Goal: Navigation & Orientation: Find specific page/section

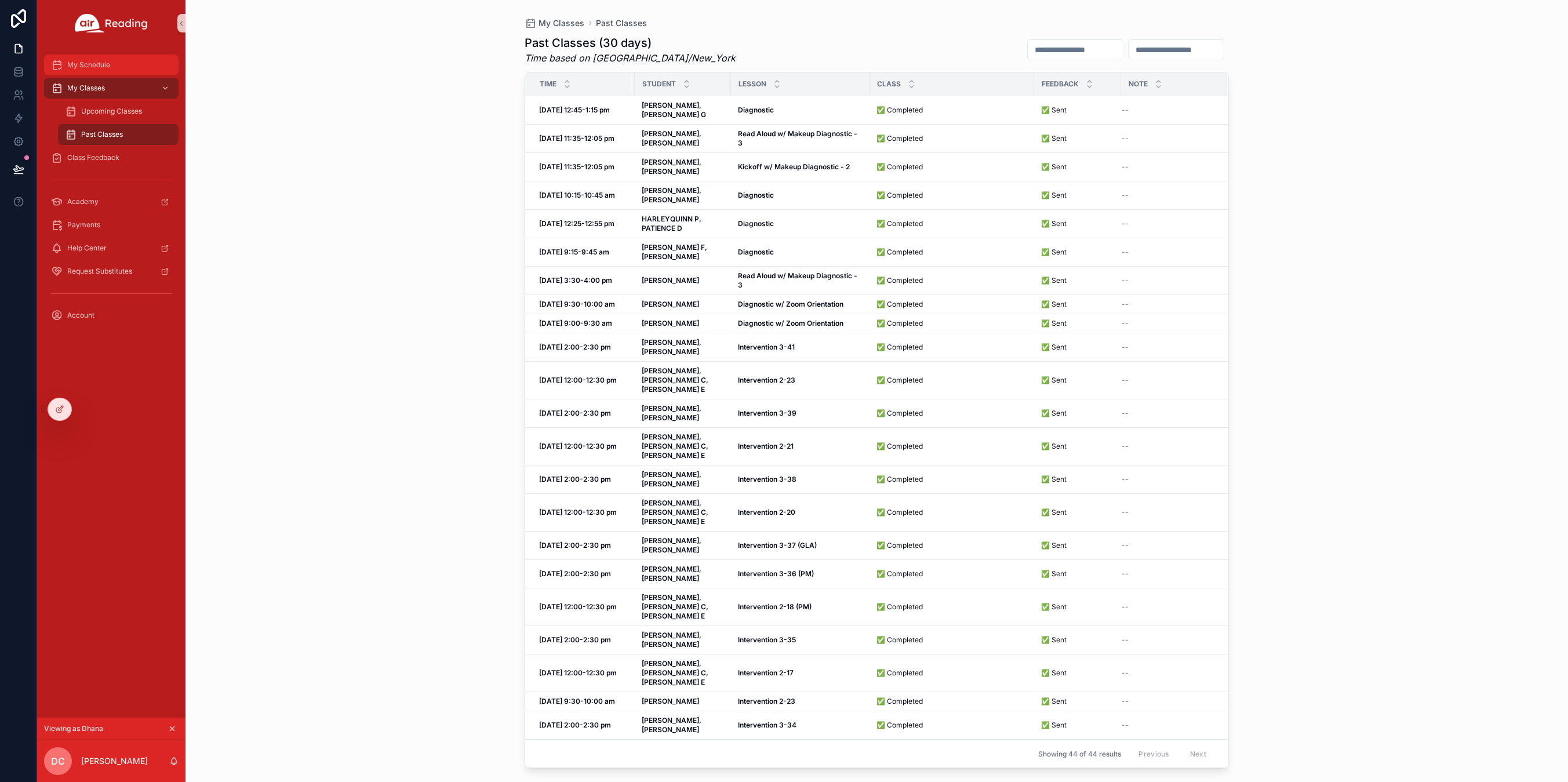
scroll to position [70, 0]
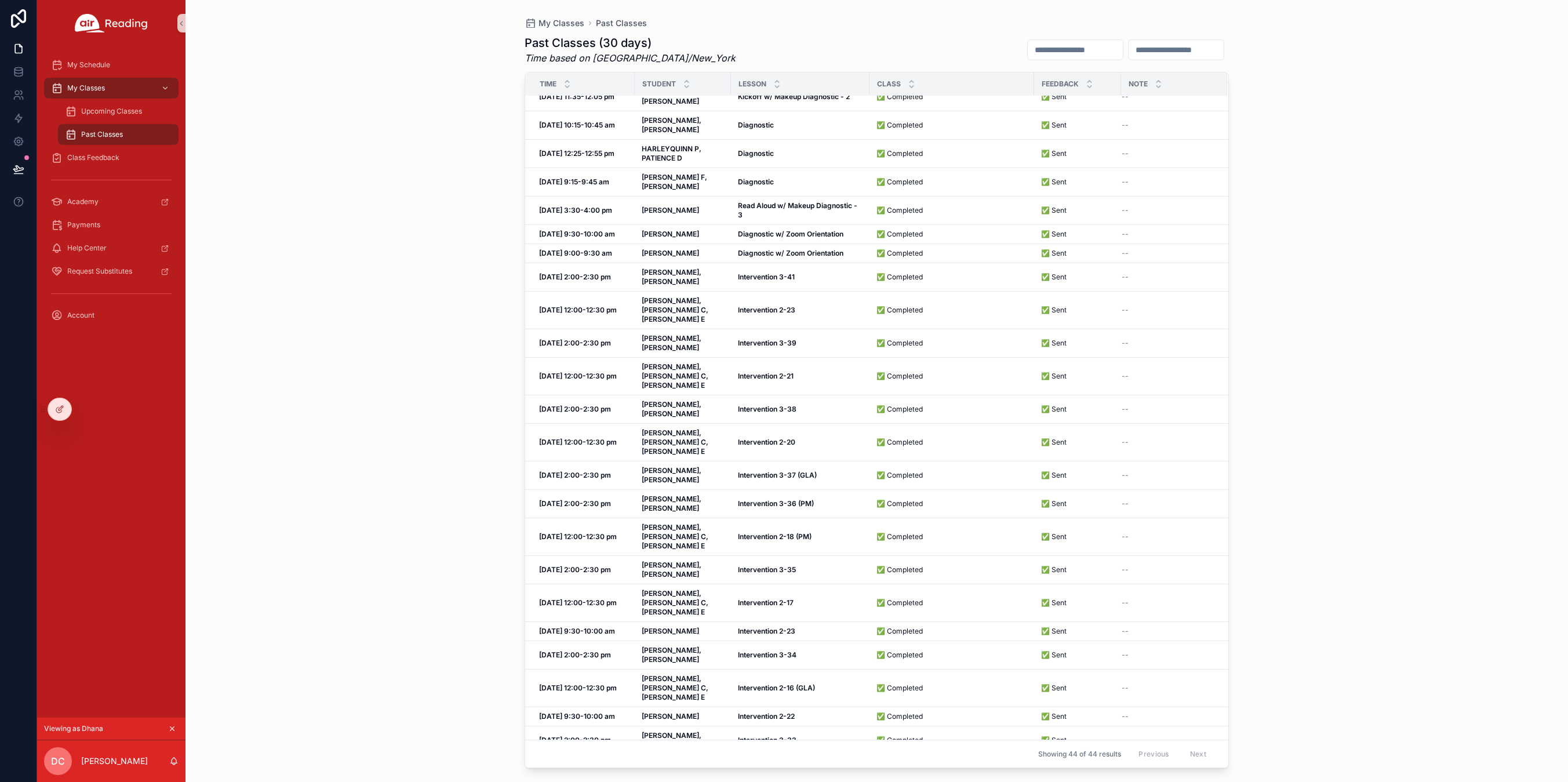
click at [169, 730] on icon "scrollable content" at bounding box center [172, 729] width 8 height 8
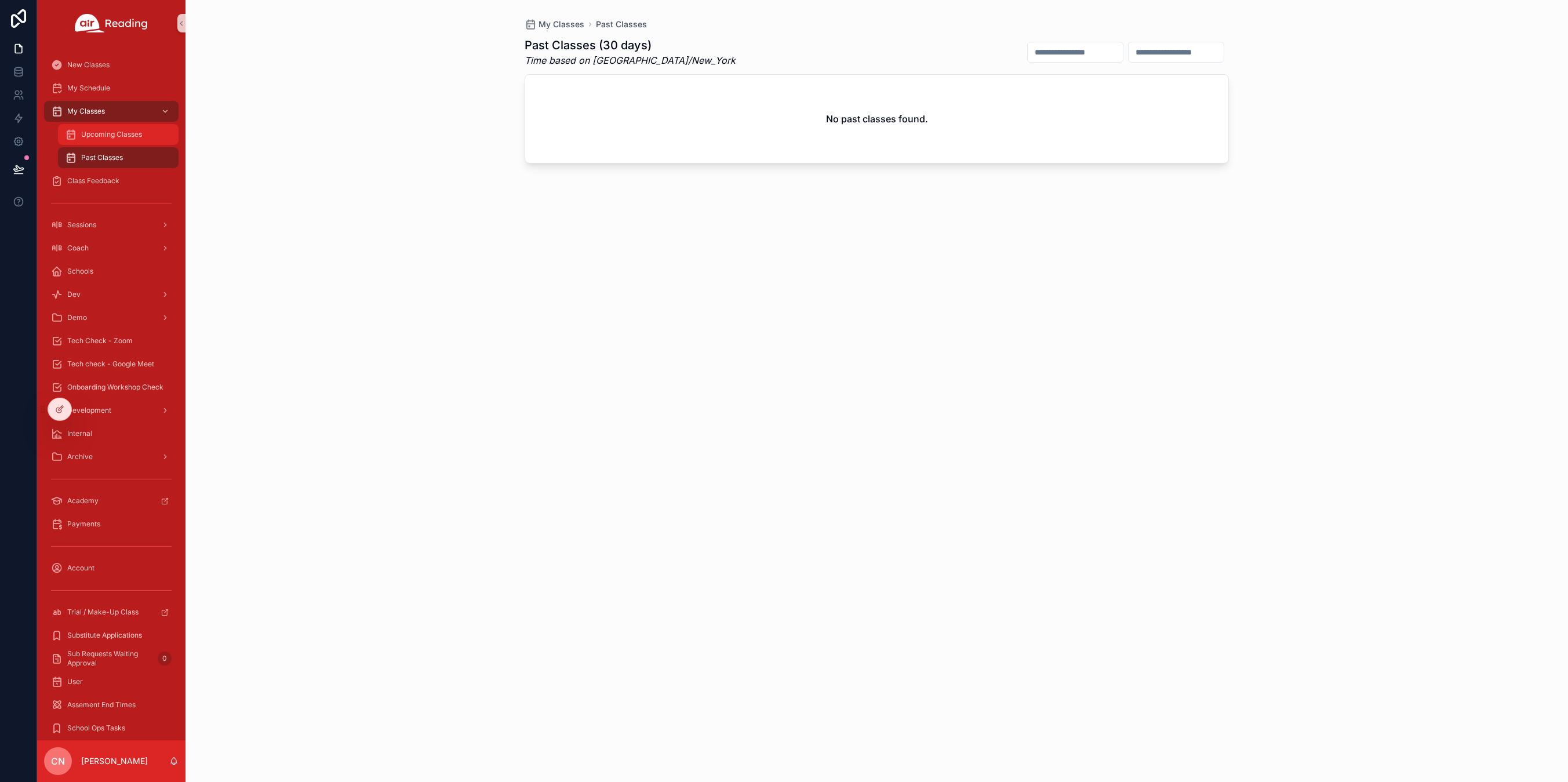
click at [104, 136] on span "Upcoming Classes" at bounding box center [111, 134] width 61 height 9
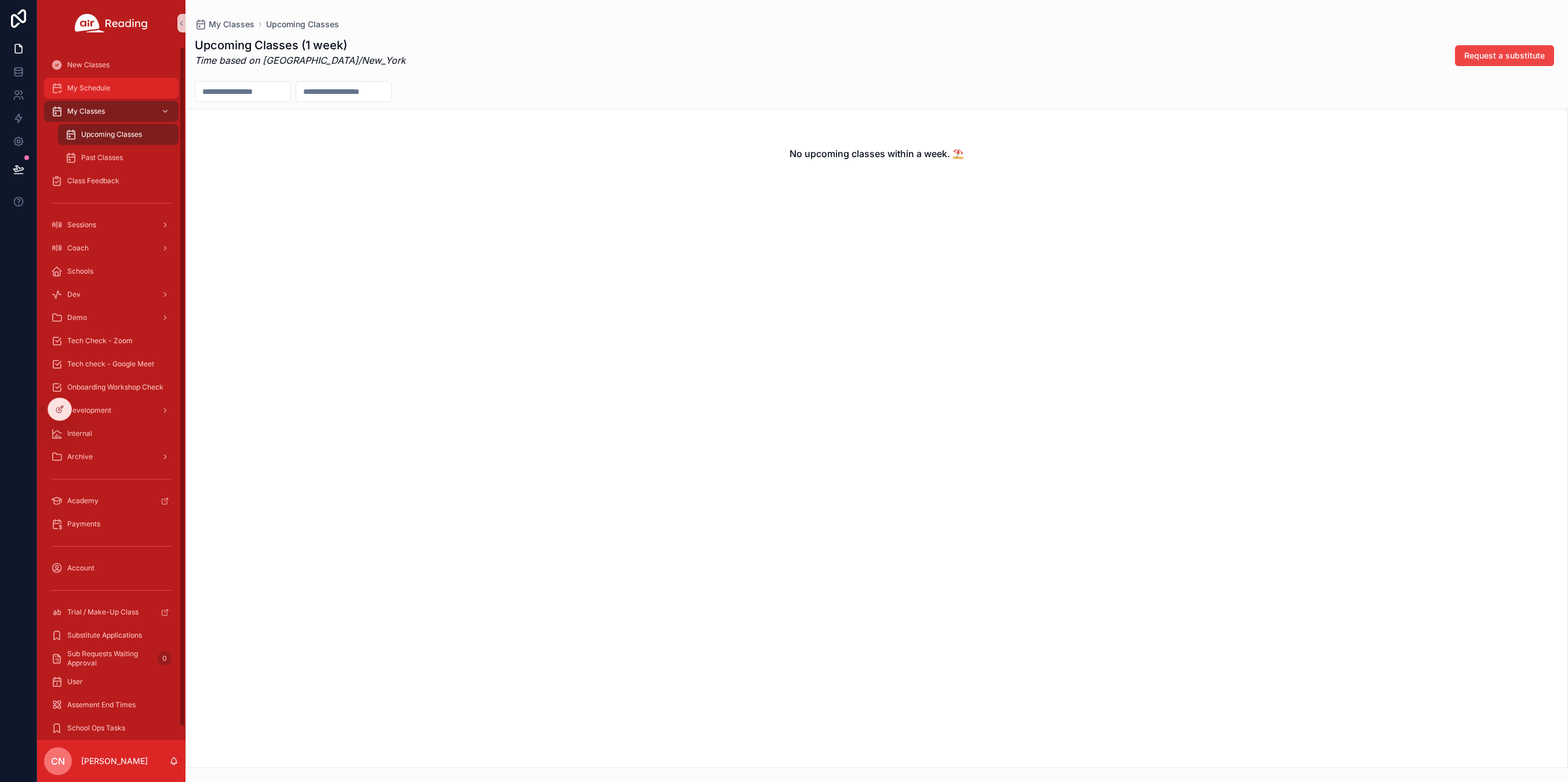
click at [98, 85] on span "My Schedule" at bounding box center [89, 88] width 43 height 9
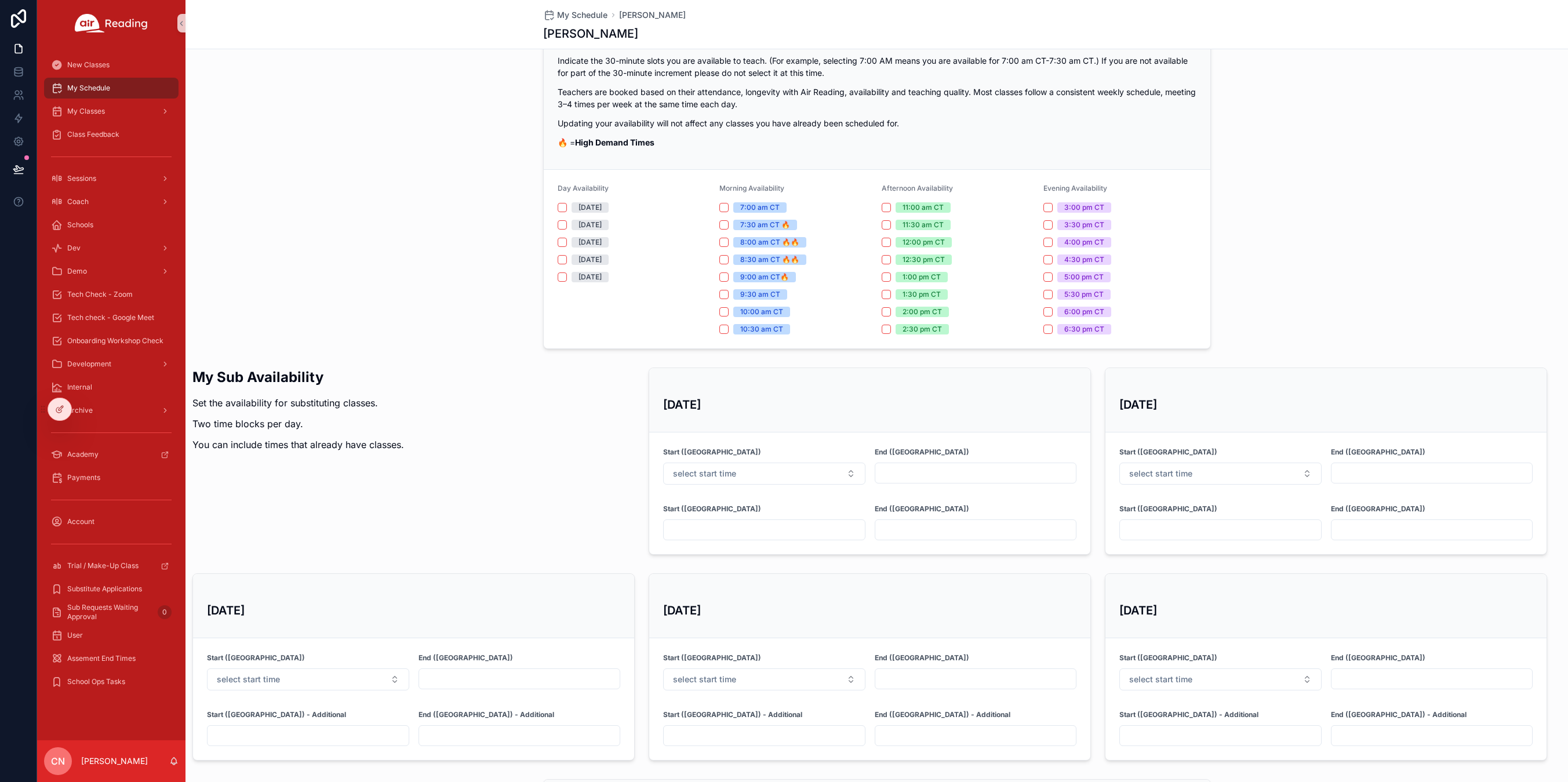
scroll to position [240, 0]
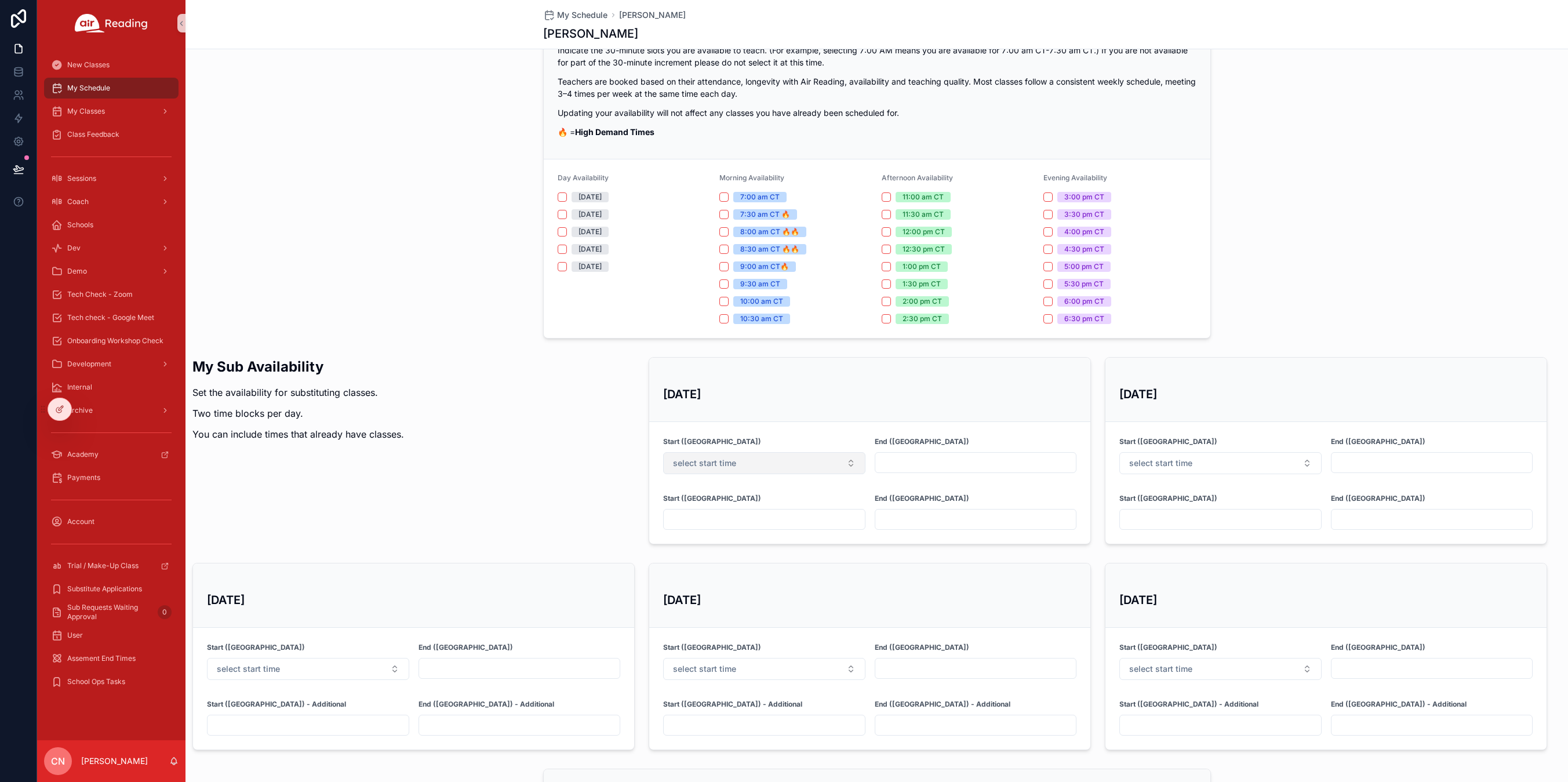
click at [745, 460] on button "select start time" at bounding box center [765, 463] width 202 height 22
click at [711, 546] on span "8:00 am ct" at bounding box center [692, 544] width 49 height 11
click at [890, 464] on input "scrollable content" at bounding box center [976, 463] width 201 height 17
click at [891, 465] on input "scrollable content" at bounding box center [976, 463] width 201 height 17
click at [886, 464] on input "scrollable content" at bounding box center [976, 463] width 201 height 17
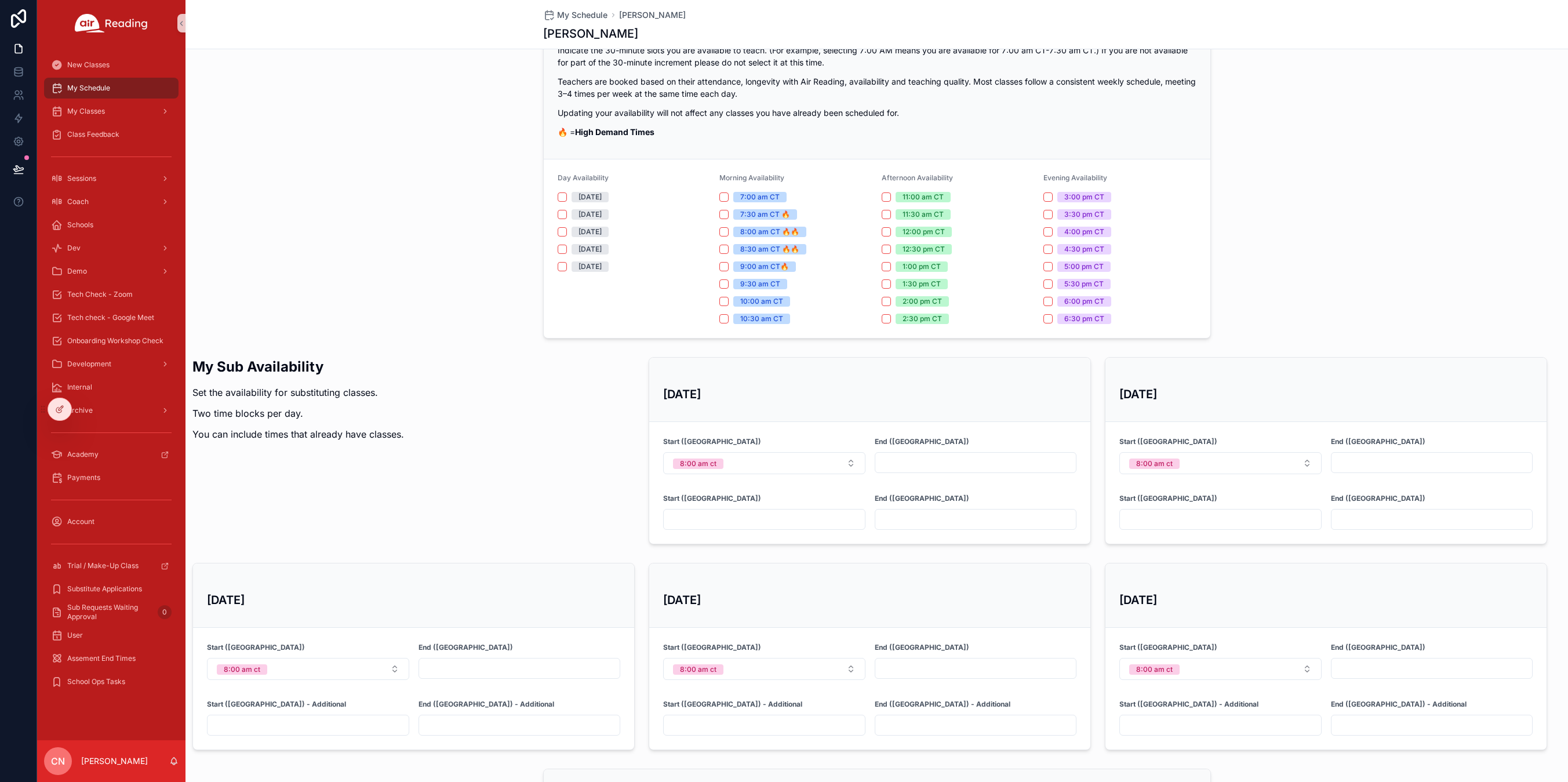
click at [800, 512] on input "scrollable content" at bounding box center [764, 520] width 201 height 17
click at [804, 513] on input "scrollable content" at bounding box center [764, 520] width 201 height 17
click at [841, 461] on button "8:00 am ct" at bounding box center [765, 463] width 202 height 22
click at [742, 512] on div "None" at bounding box center [760, 509] width 195 height 17
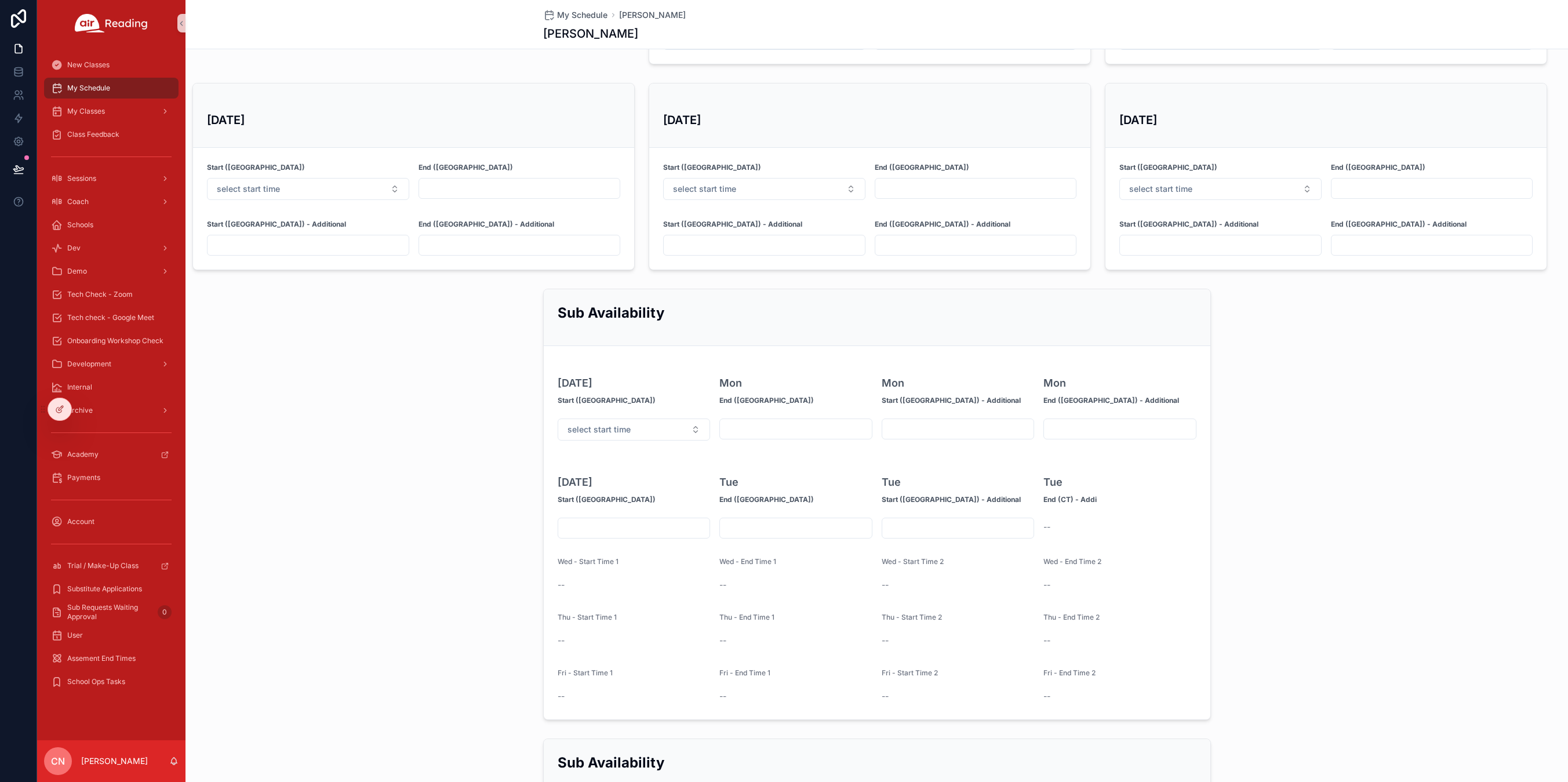
scroll to position [906, 0]
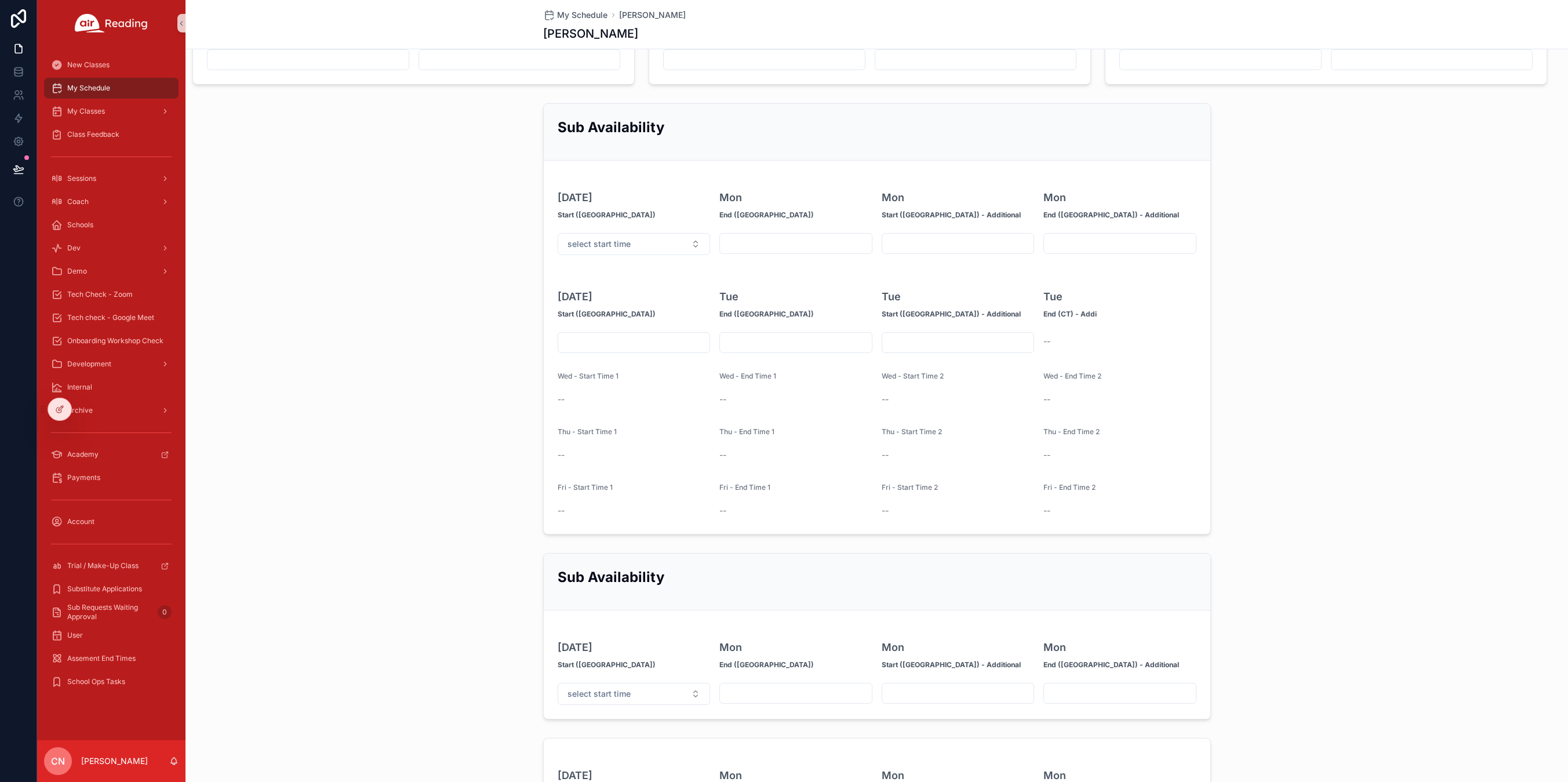
click at [557, 392] on div "--" at bounding box center [634, 399] width 153 height 18
click at [569, 394] on div "--" at bounding box center [634, 400] width 153 height 12
click at [566, 396] on div "--" at bounding box center [634, 400] width 153 height 12
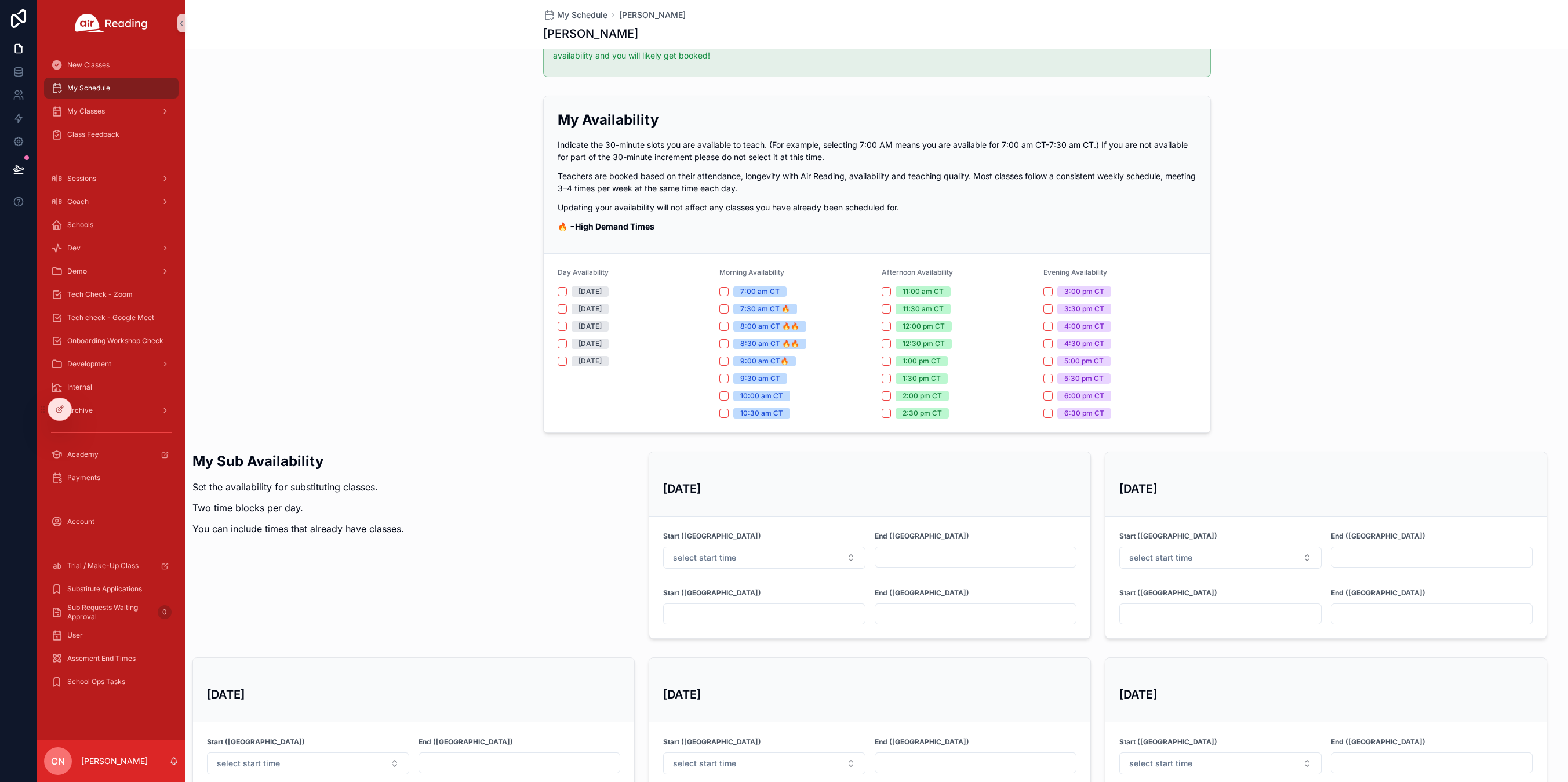
scroll to position [12, 0]
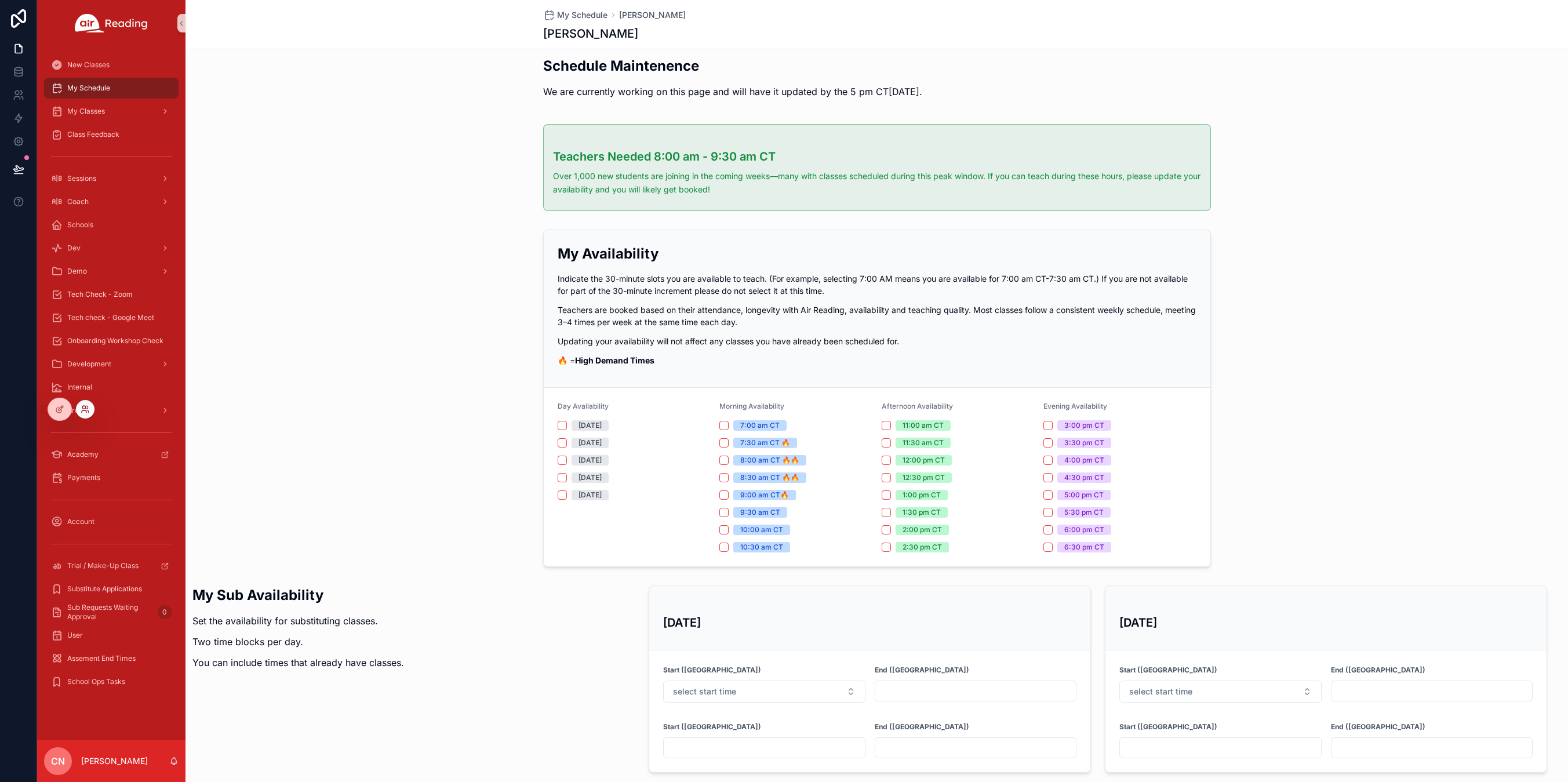
click at [85, 407] on icon at bounding box center [83, 406] width 2 height 2
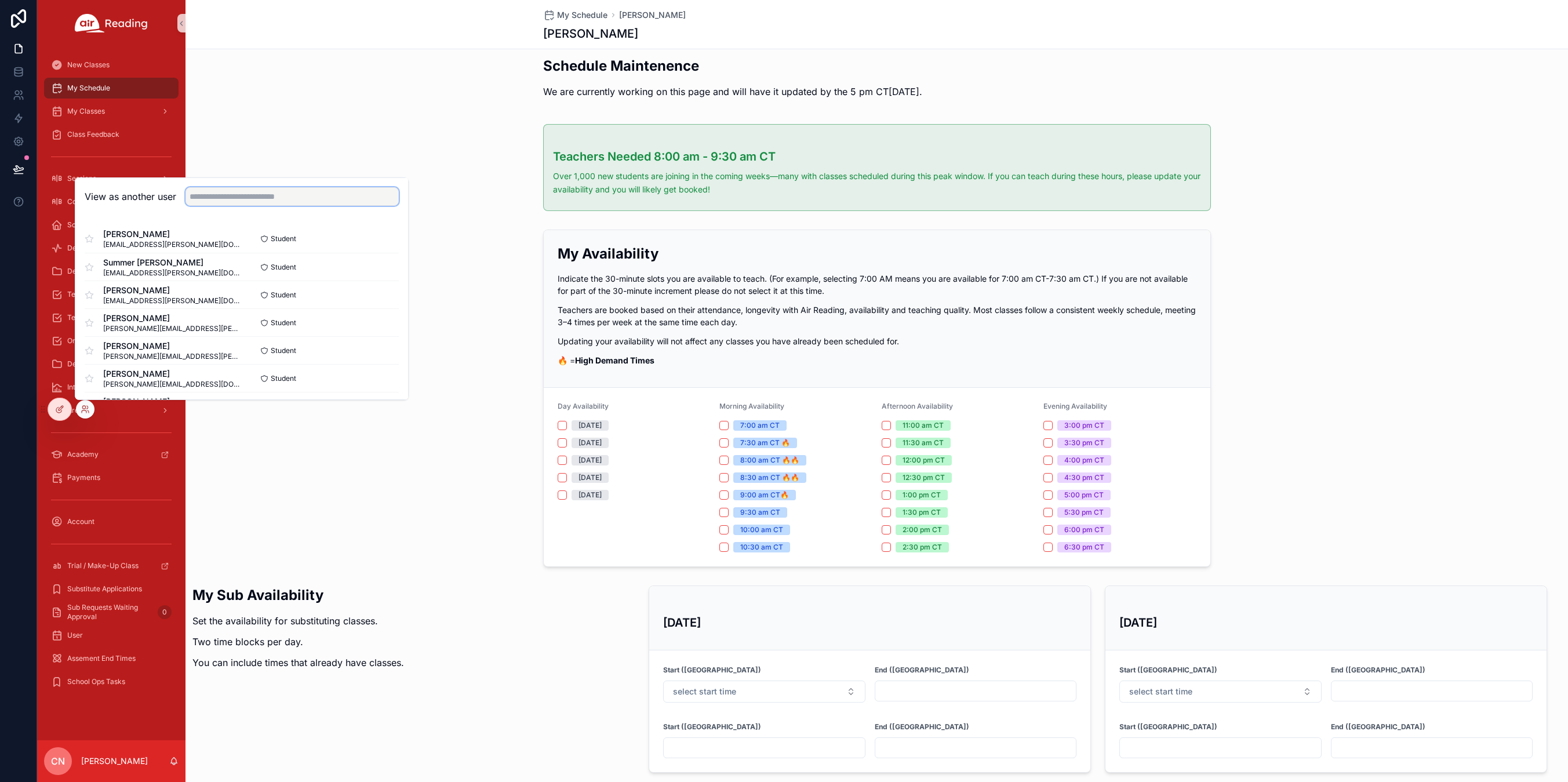
click at [292, 197] on input "text" at bounding box center [292, 197] width 213 height 18
type input "****"
click at [378, 347] on button "Select" at bounding box center [384, 350] width 30 height 17
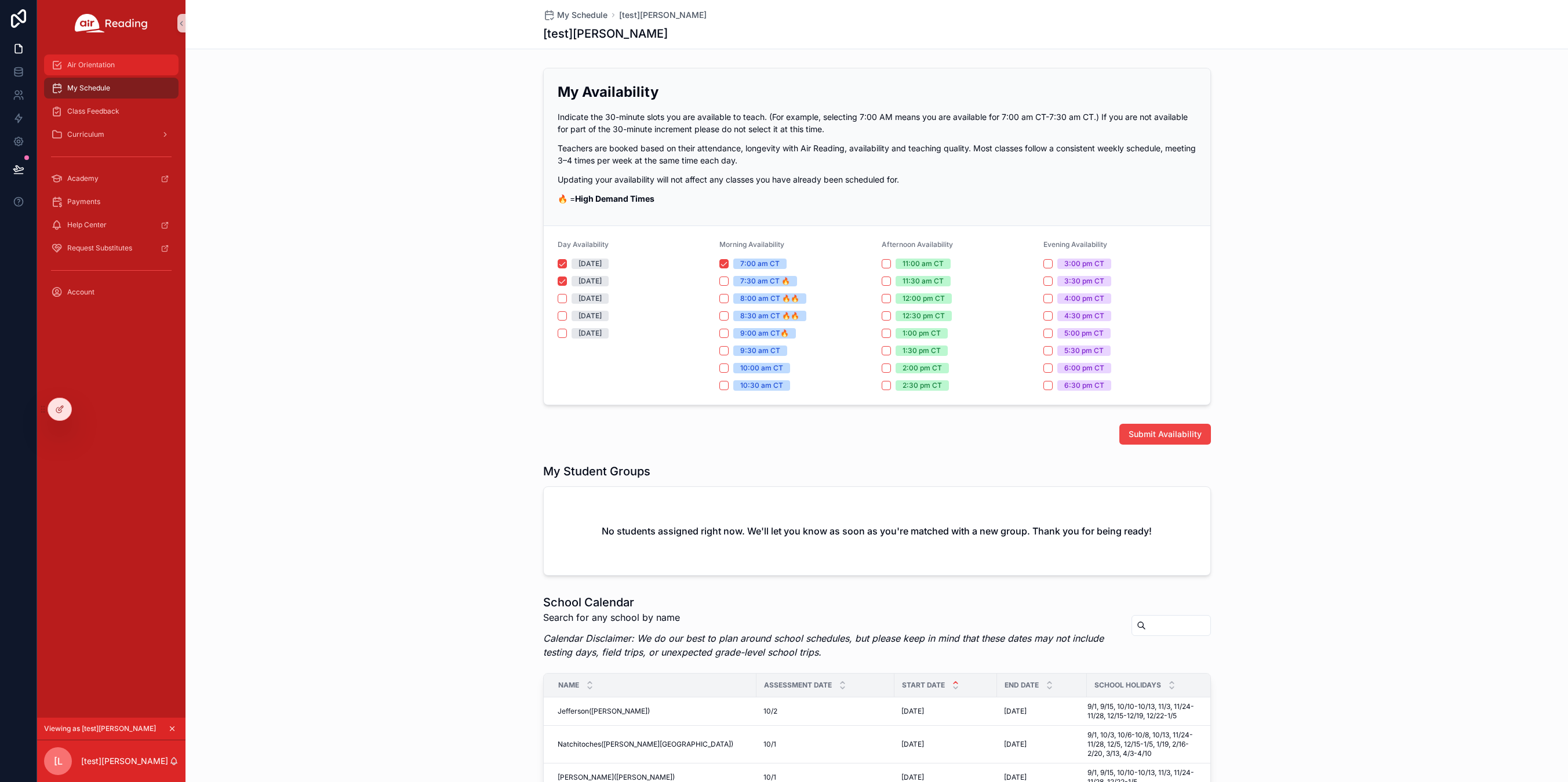
click at [83, 66] on span "Air Orientation" at bounding box center [90, 65] width 47 height 9
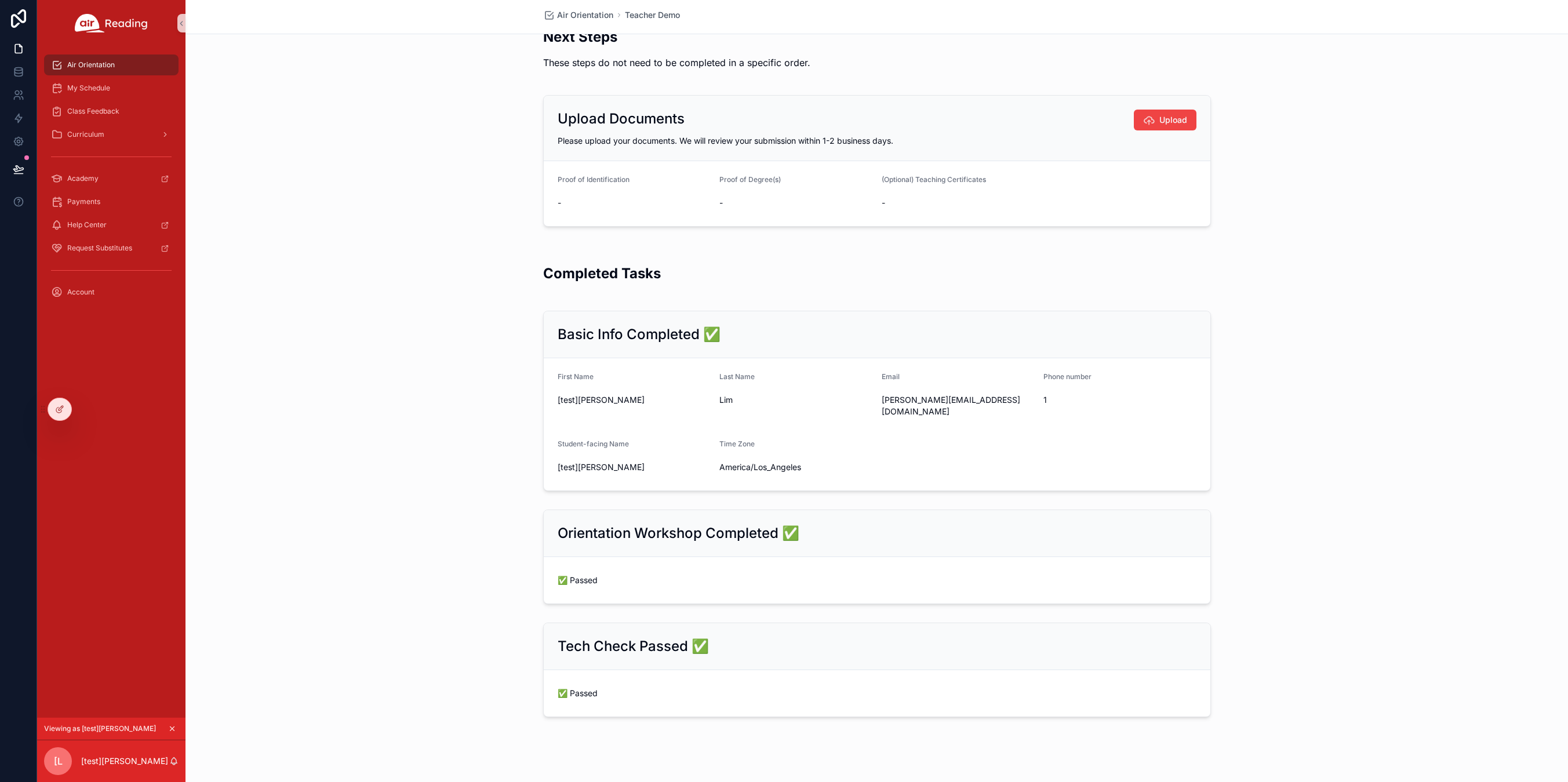
scroll to position [28, 0]
click at [124, 85] on div "My Schedule" at bounding box center [111, 88] width 120 height 18
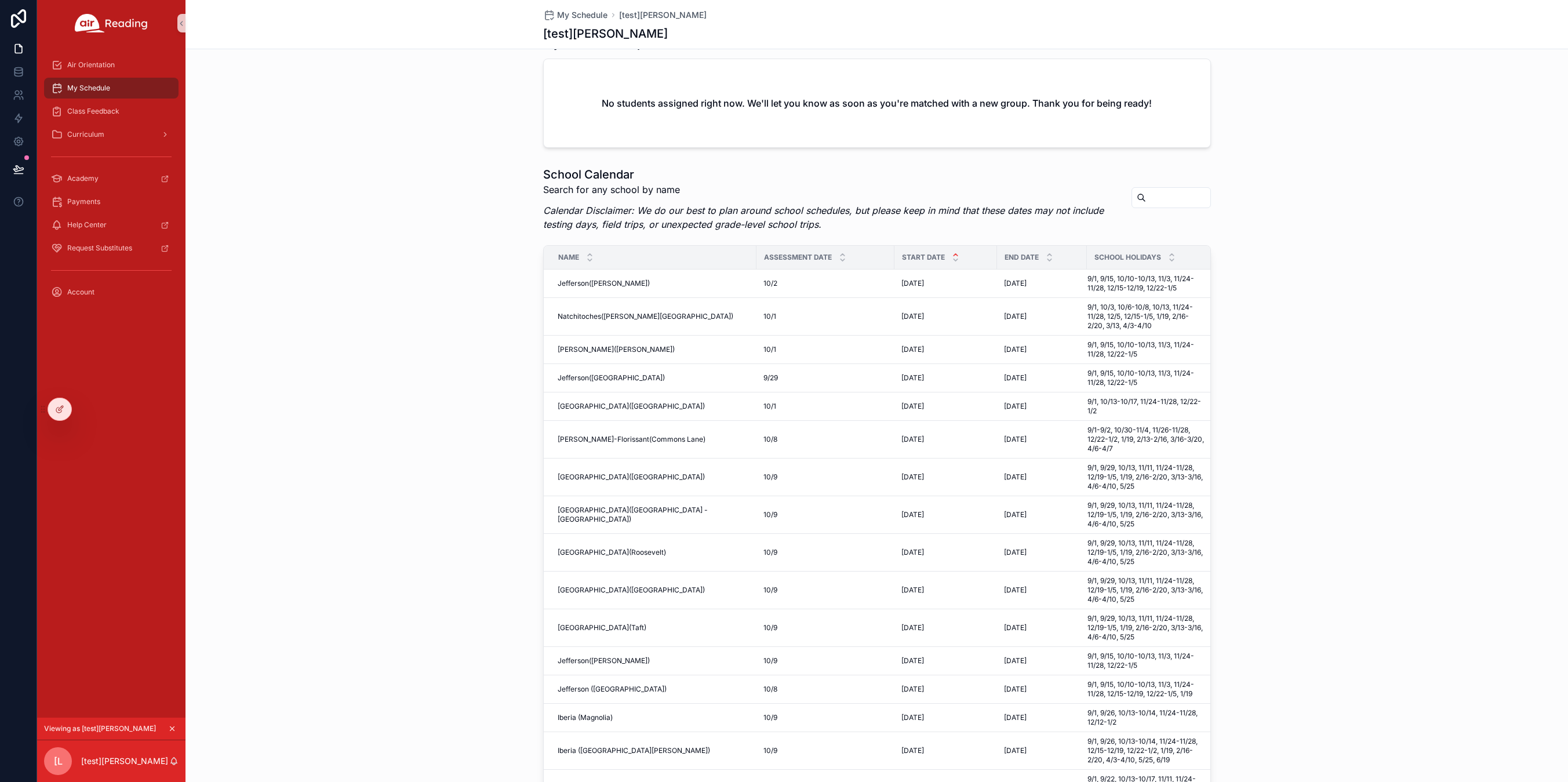
scroll to position [557, 0]
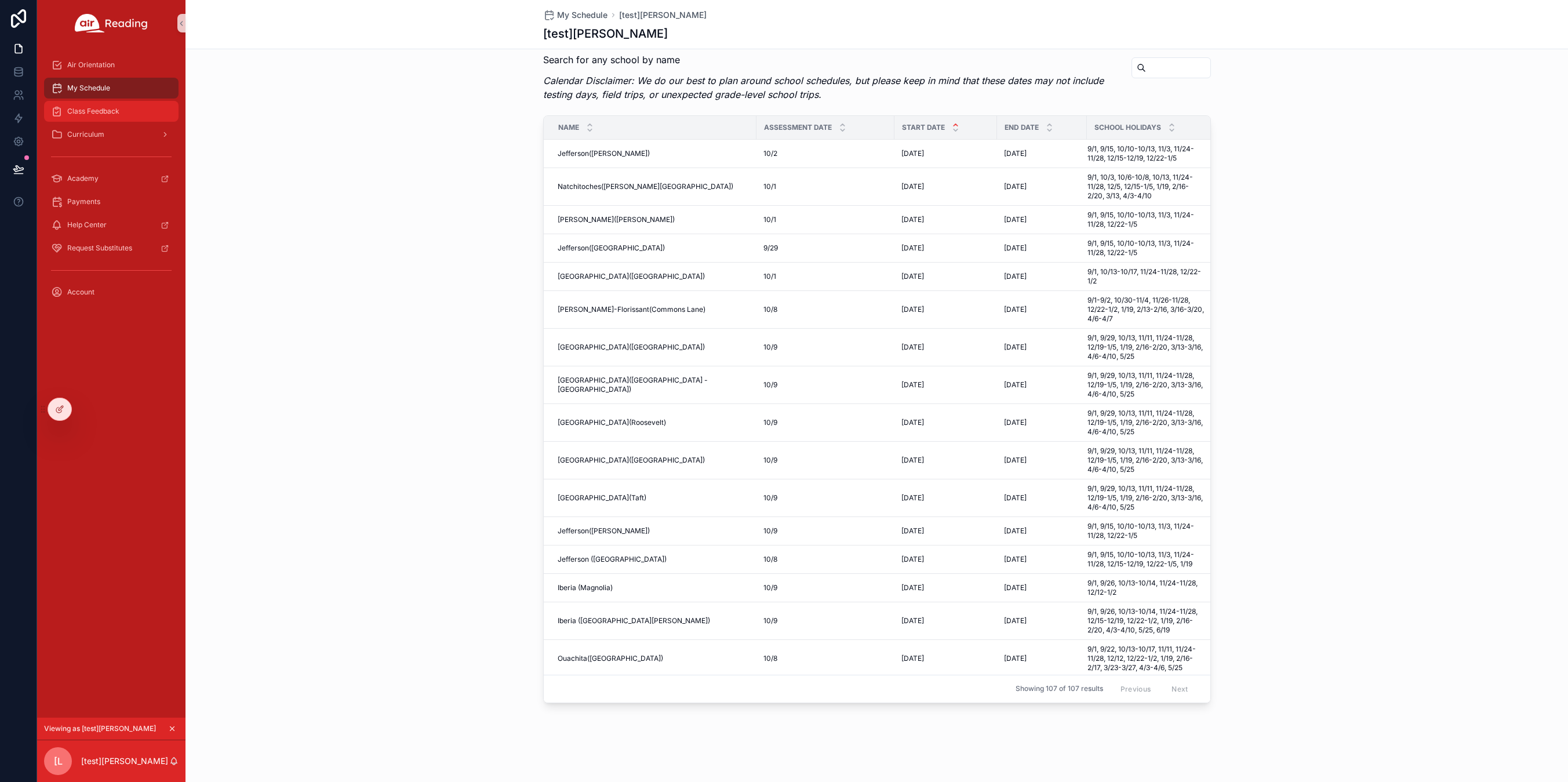
click at [117, 111] on span "Class Feedback" at bounding box center [93, 111] width 52 height 9
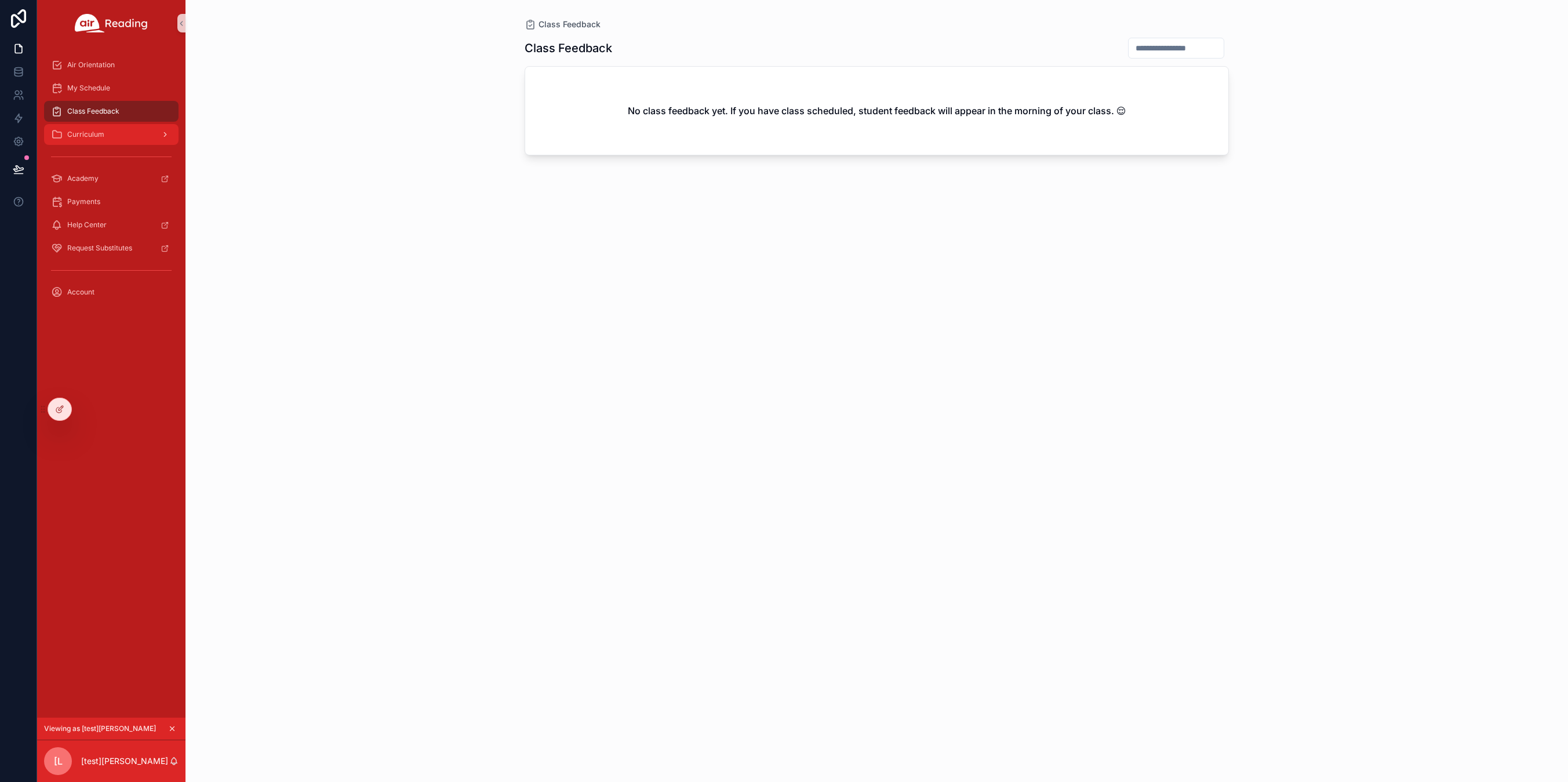
click at [105, 136] on div "Curriculum" at bounding box center [111, 134] width 120 height 18
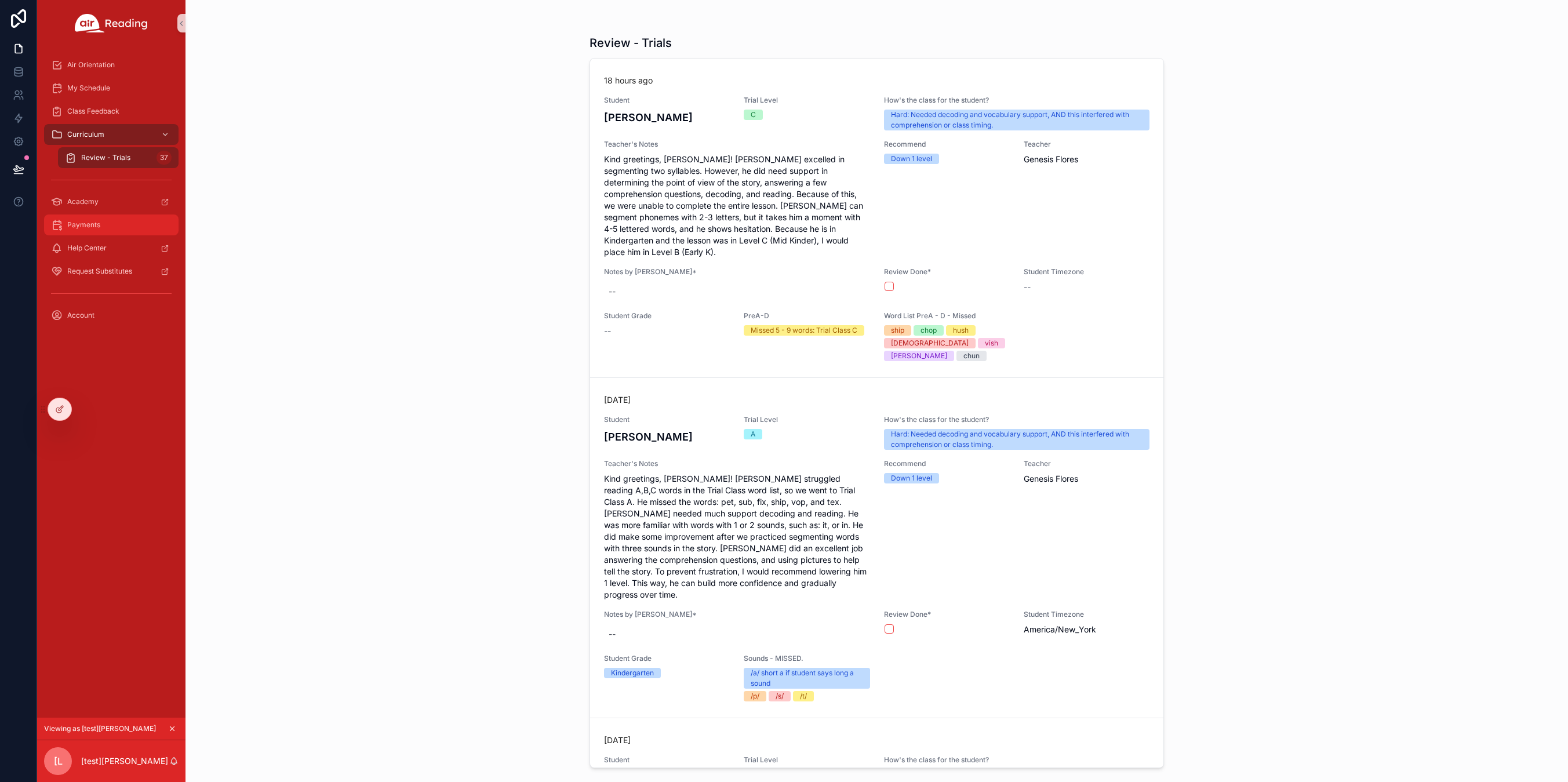
click at [92, 228] on span "Payments" at bounding box center [84, 225] width 33 height 9
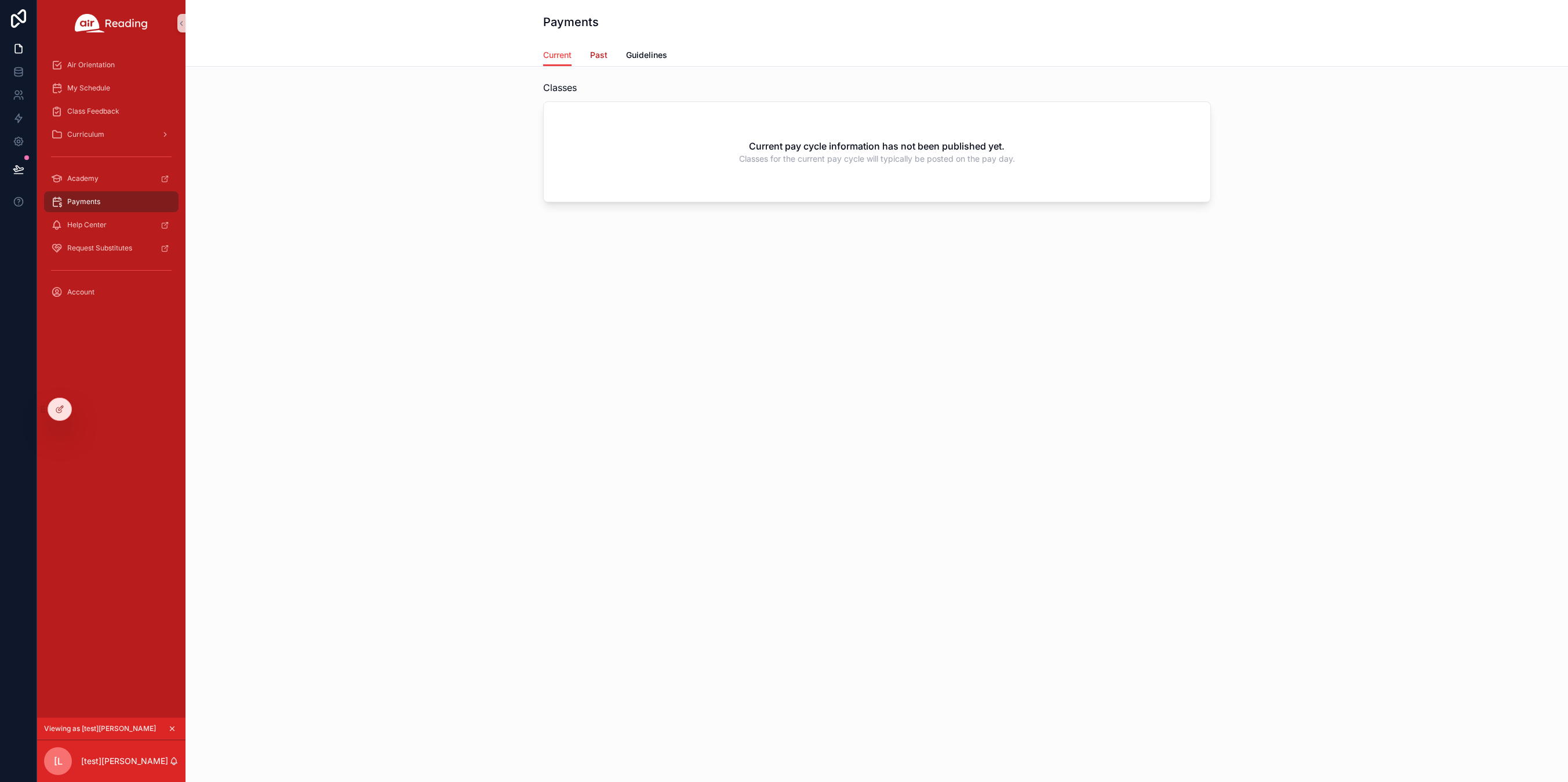
click at [596, 57] on span "Past" at bounding box center [599, 55] width 17 height 12
click at [173, 729] on icon "scrollable content" at bounding box center [172, 729] width 8 height 8
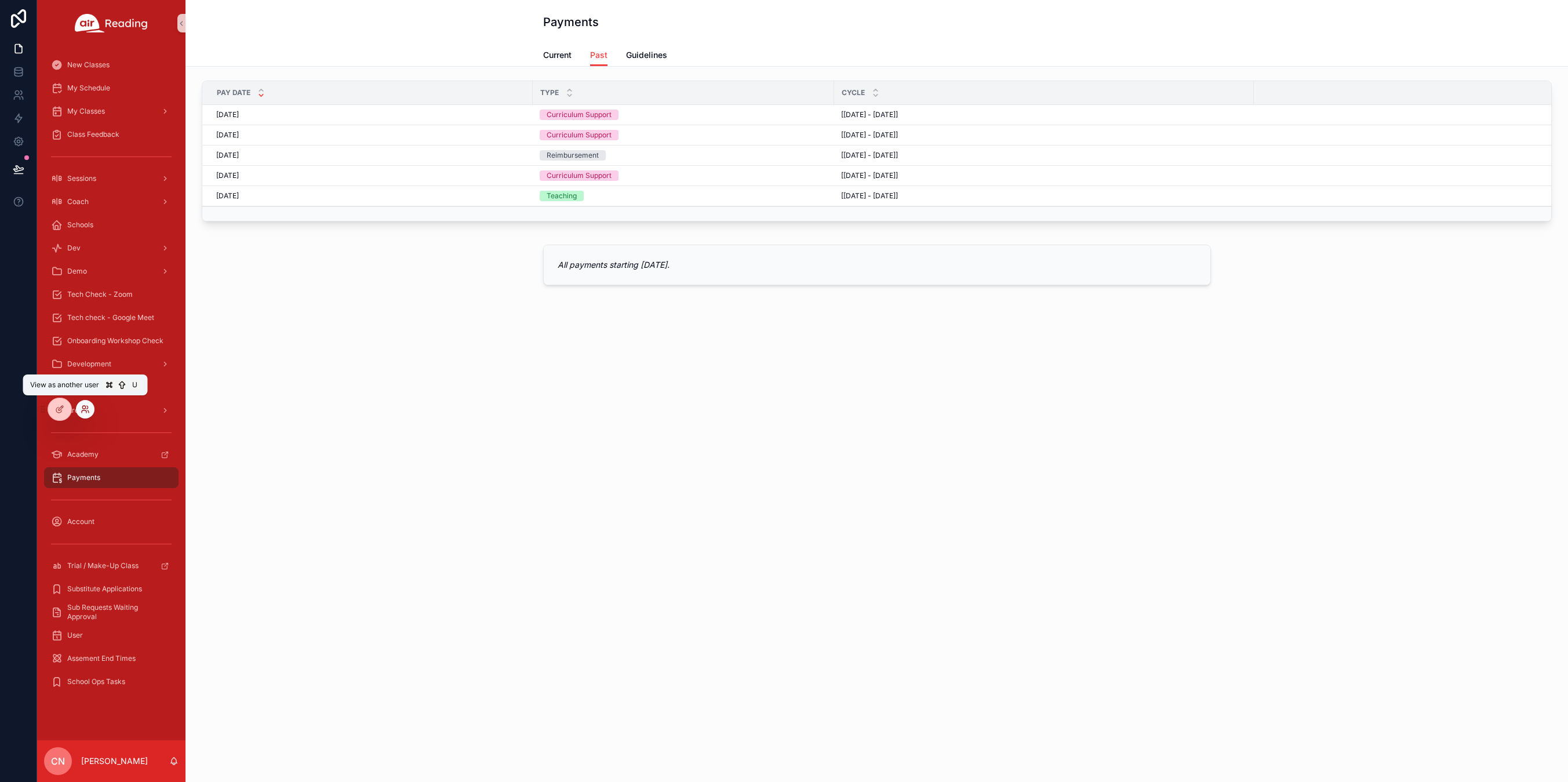
click at [85, 409] on icon at bounding box center [83, 406] width 2 height 2
click at [548, 53] on span "Current" at bounding box center [557, 55] width 28 height 12
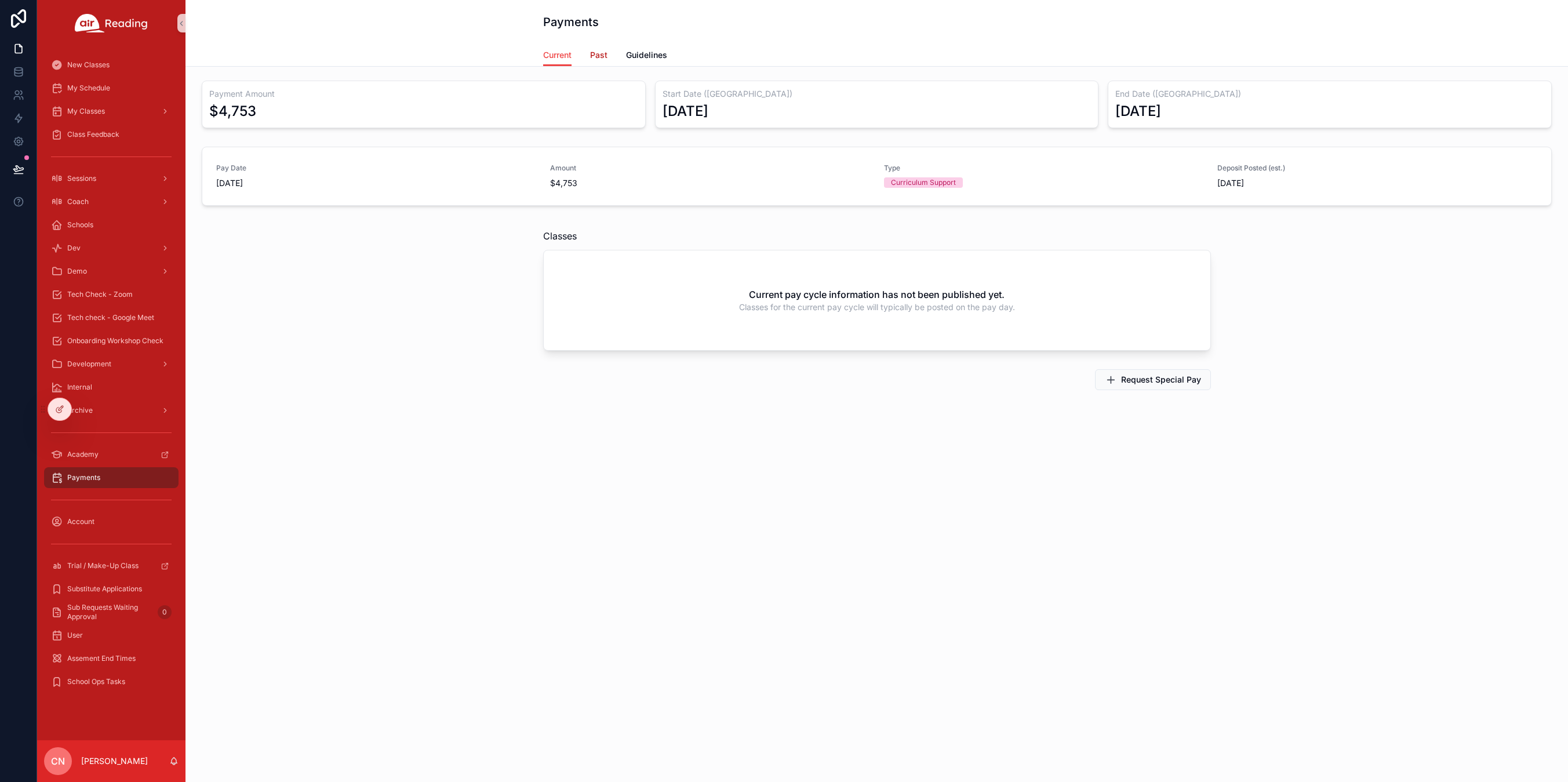
click at [592, 59] on span "Past" at bounding box center [599, 55] width 17 height 12
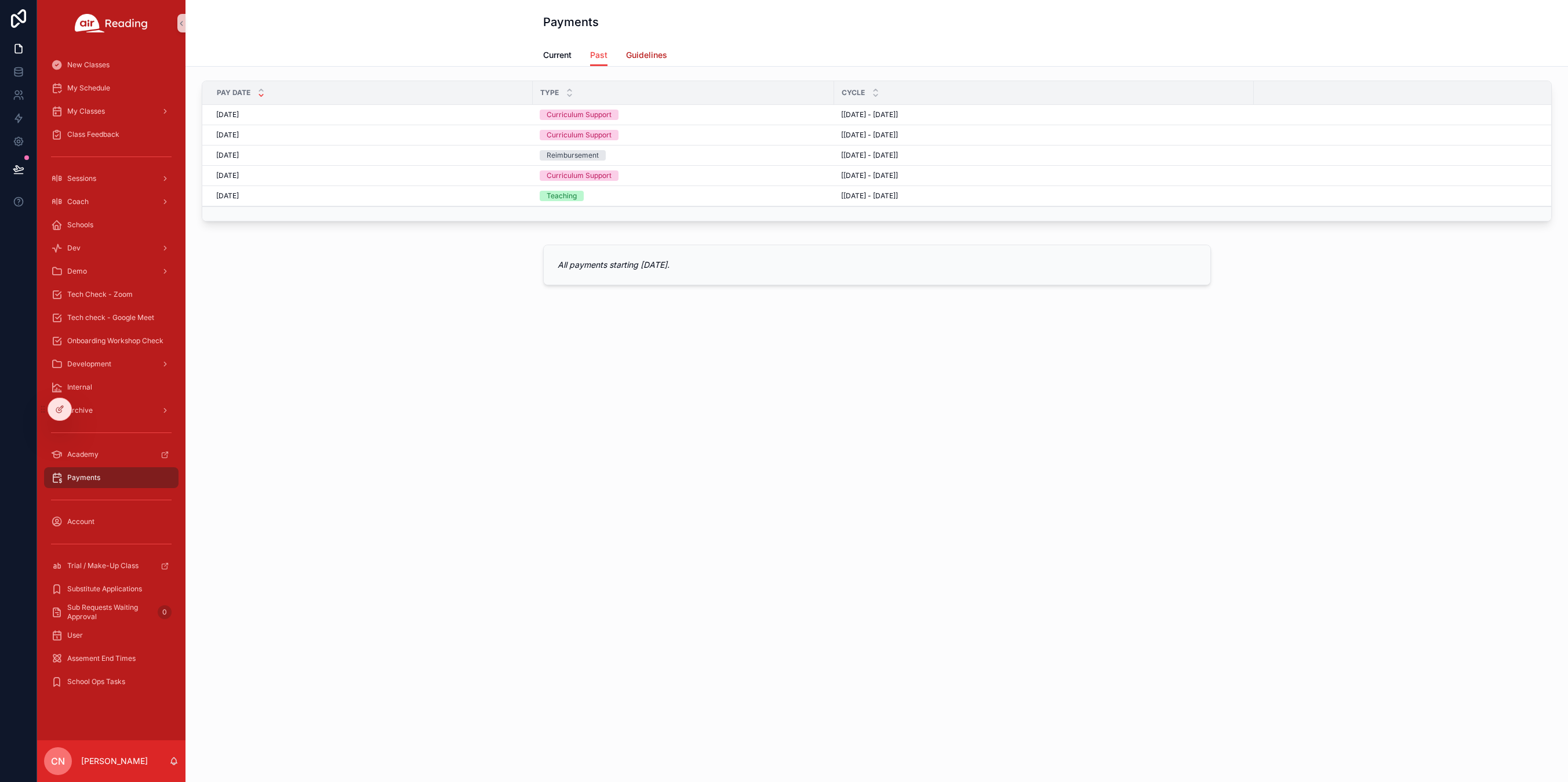
click at [657, 50] on span "Guidelines" at bounding box center [647, 55] width 41 height 12
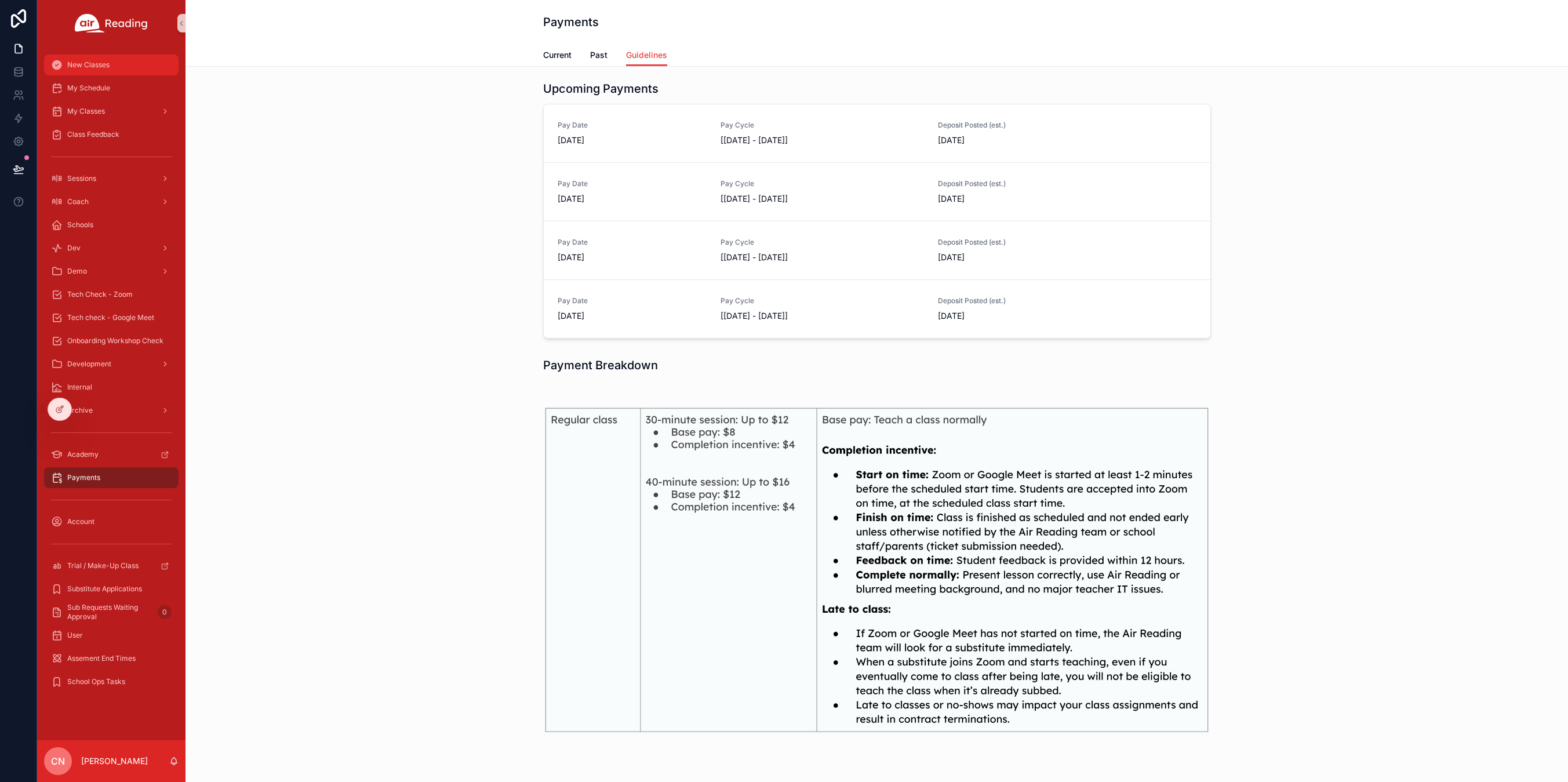
click at [100, 67] on span "New Classes" at bounding box center [88, 65] width 42 height 9
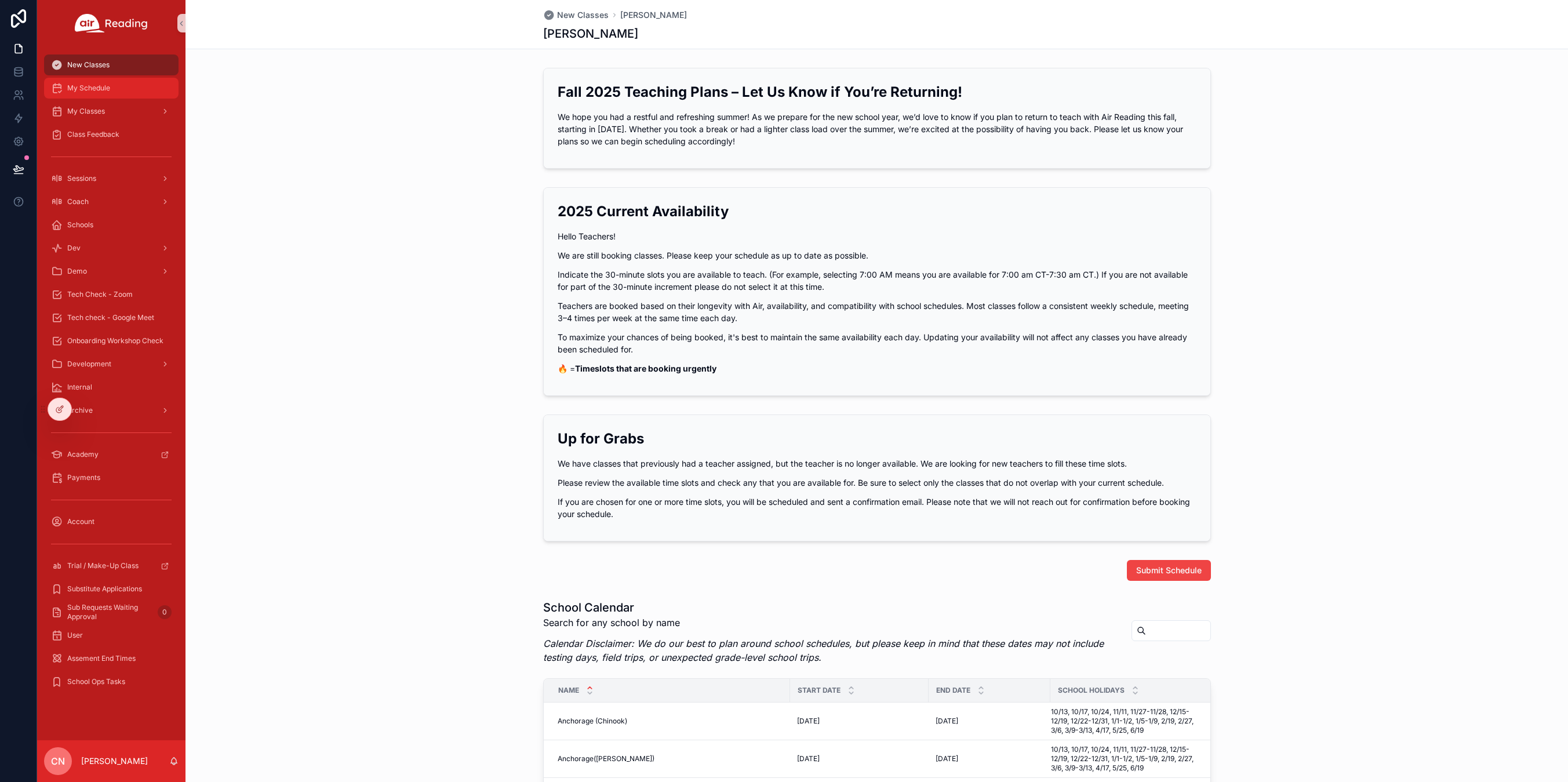
click at [82, 86] on span "My Schedule" at bounding box center [89, 88] width 43 height 9
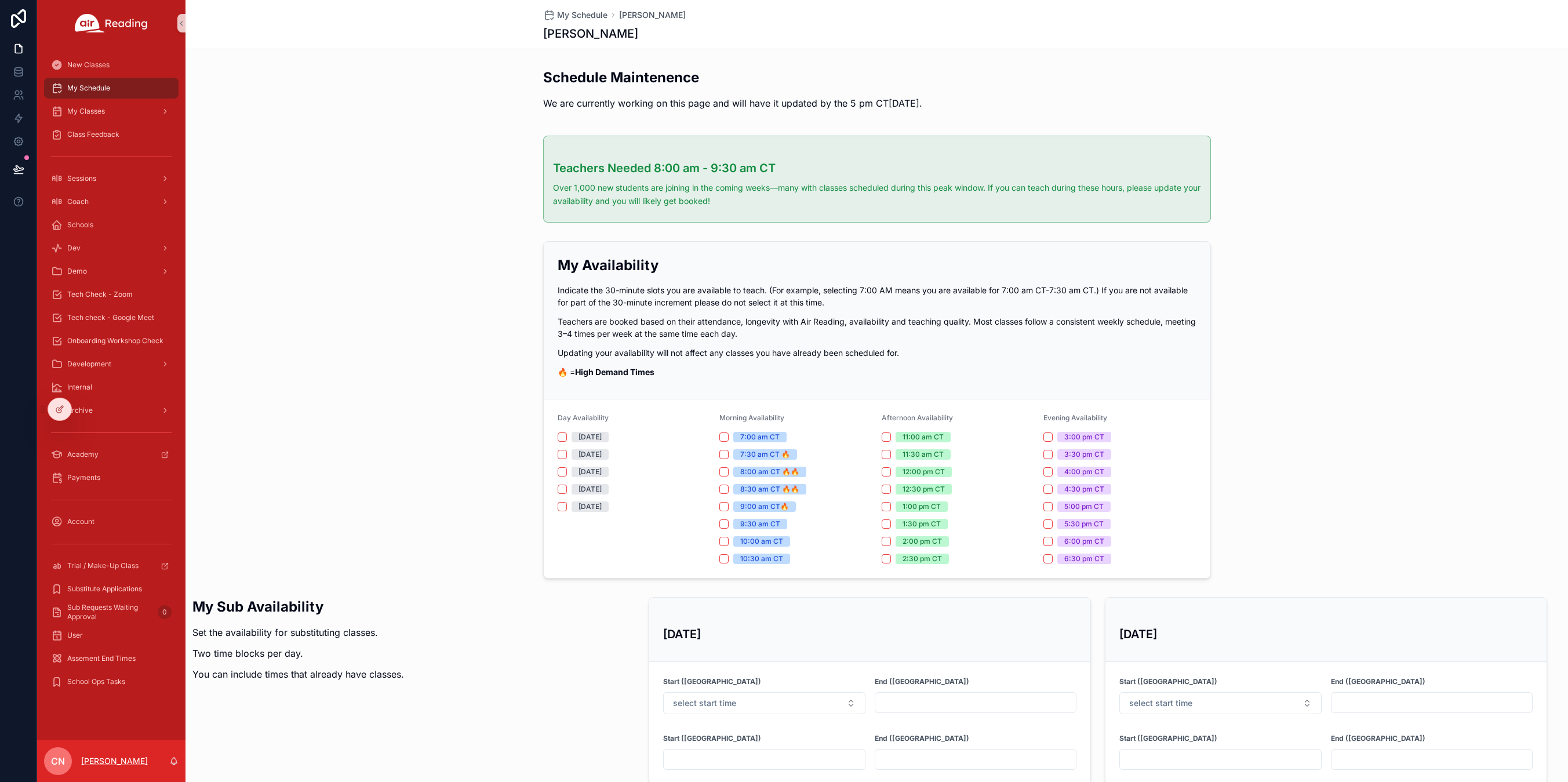
click at [114, 762] on p "Christine Nero" at bounding box center [114, 761] width 66 height 12
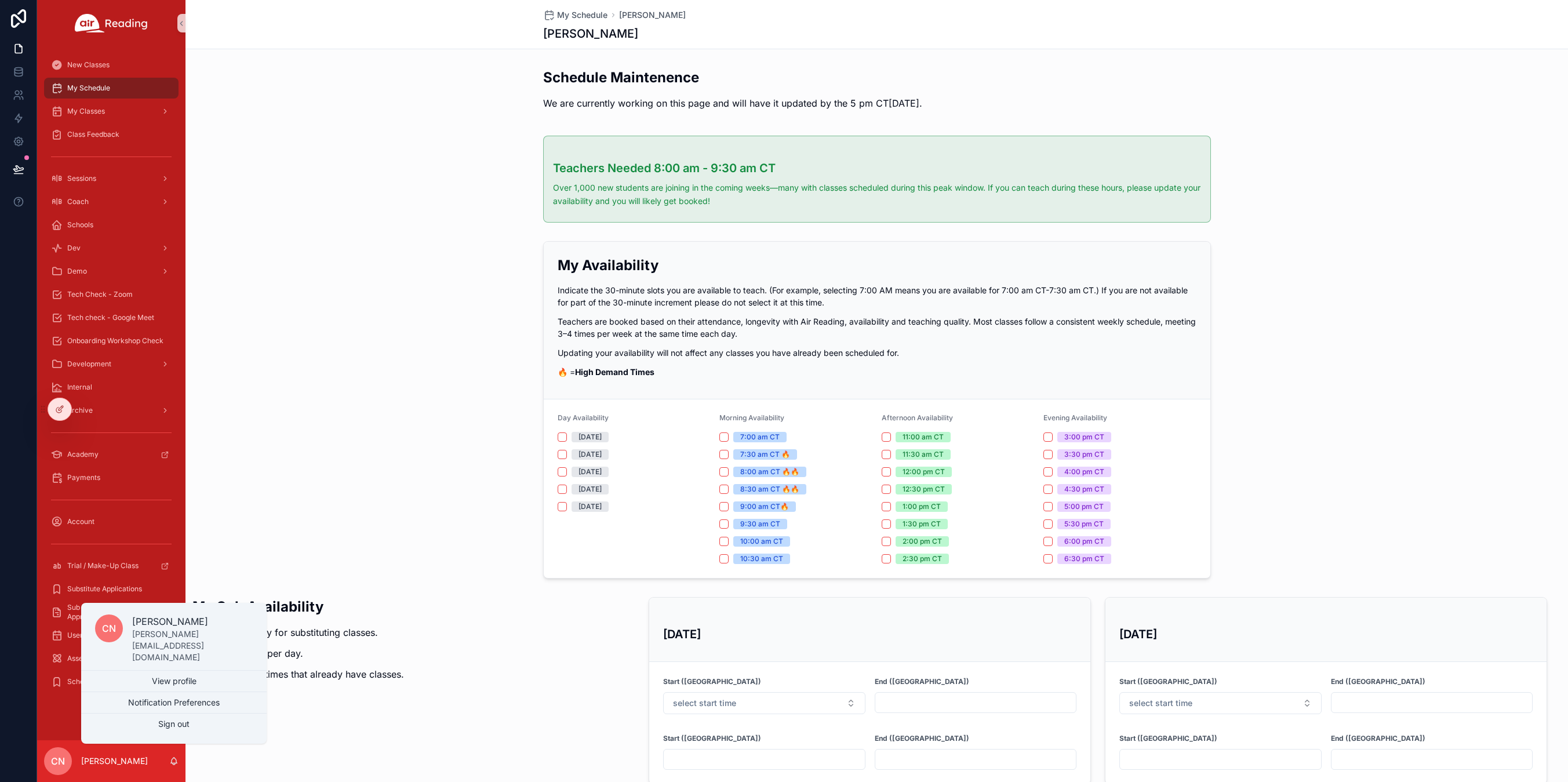
click at [336, 404] on div "My Availability Indicate the 30-minute slots you are available to teach. (For e…" at bounding box center [876, 410] width 1382 height 347
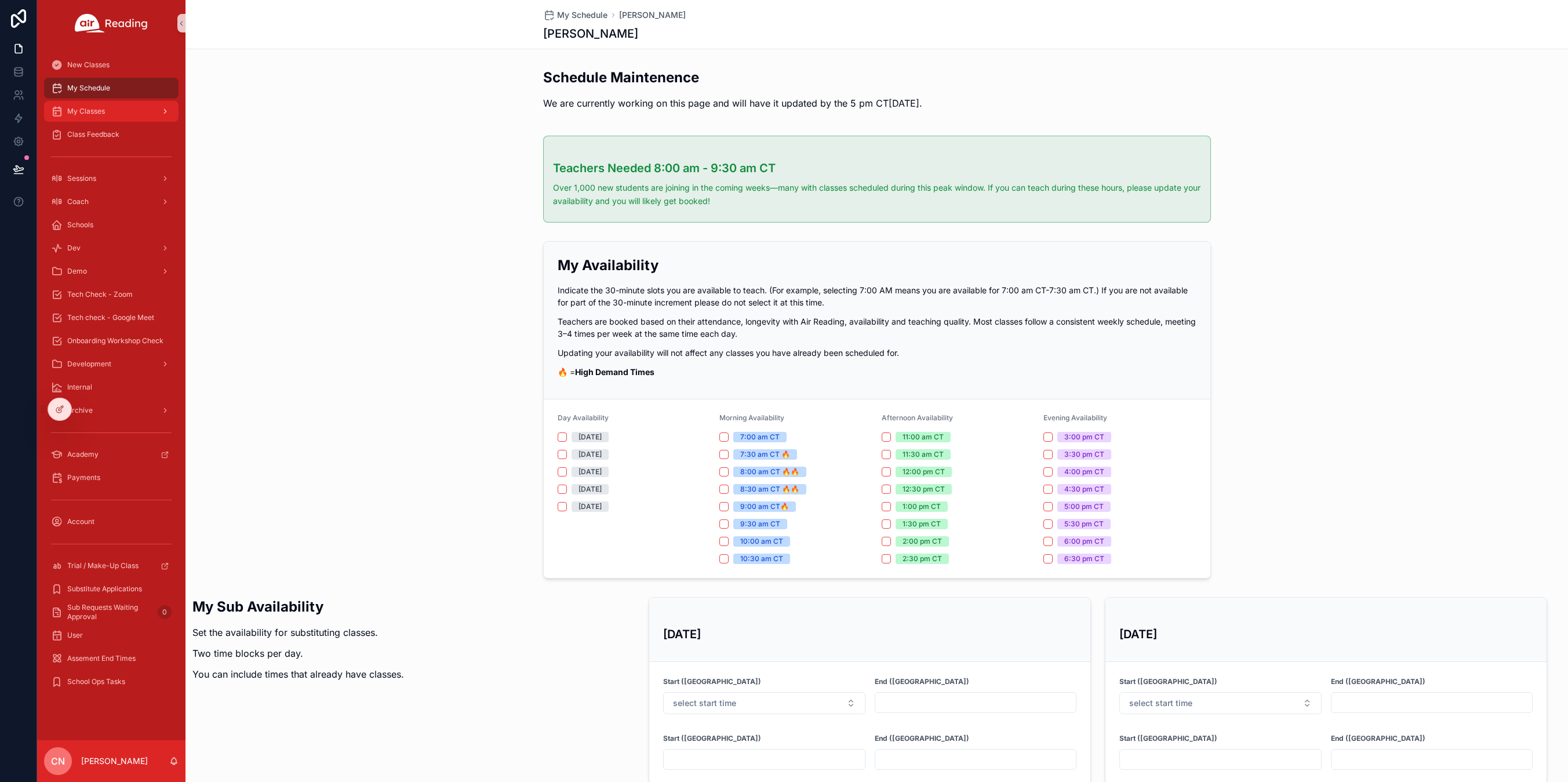
drag, startPoint x: 88, startPoint y: 113, endPoint x: 101, endPoint y: 111, distance: 13.2
click at [88, 113] on span "My Classes" at bounding box center [85, 111] width 37 height 9
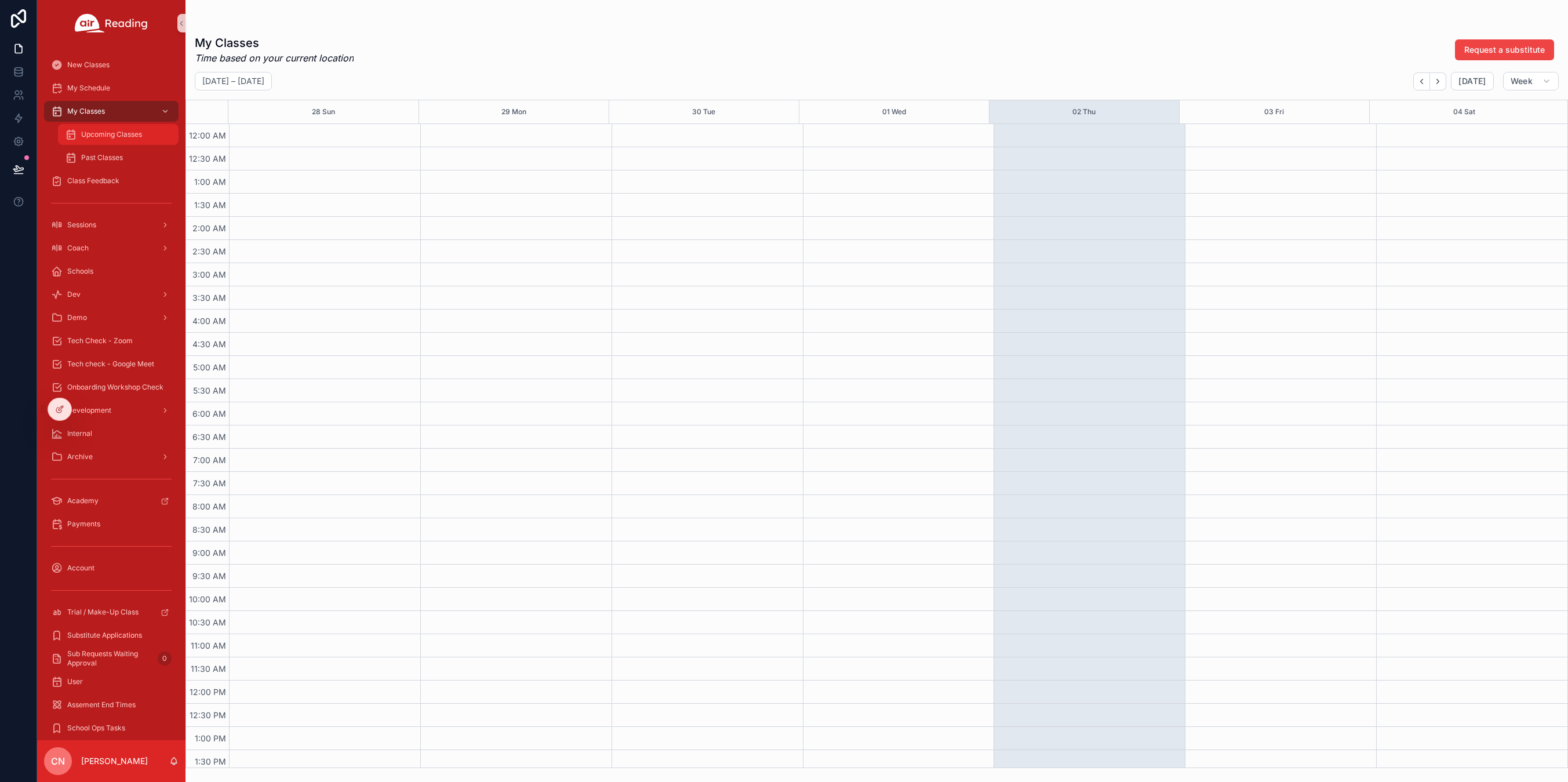
click at [107, 137] on span "Upcoming Classes" at bounding box center [111, 134] width 61 height 9
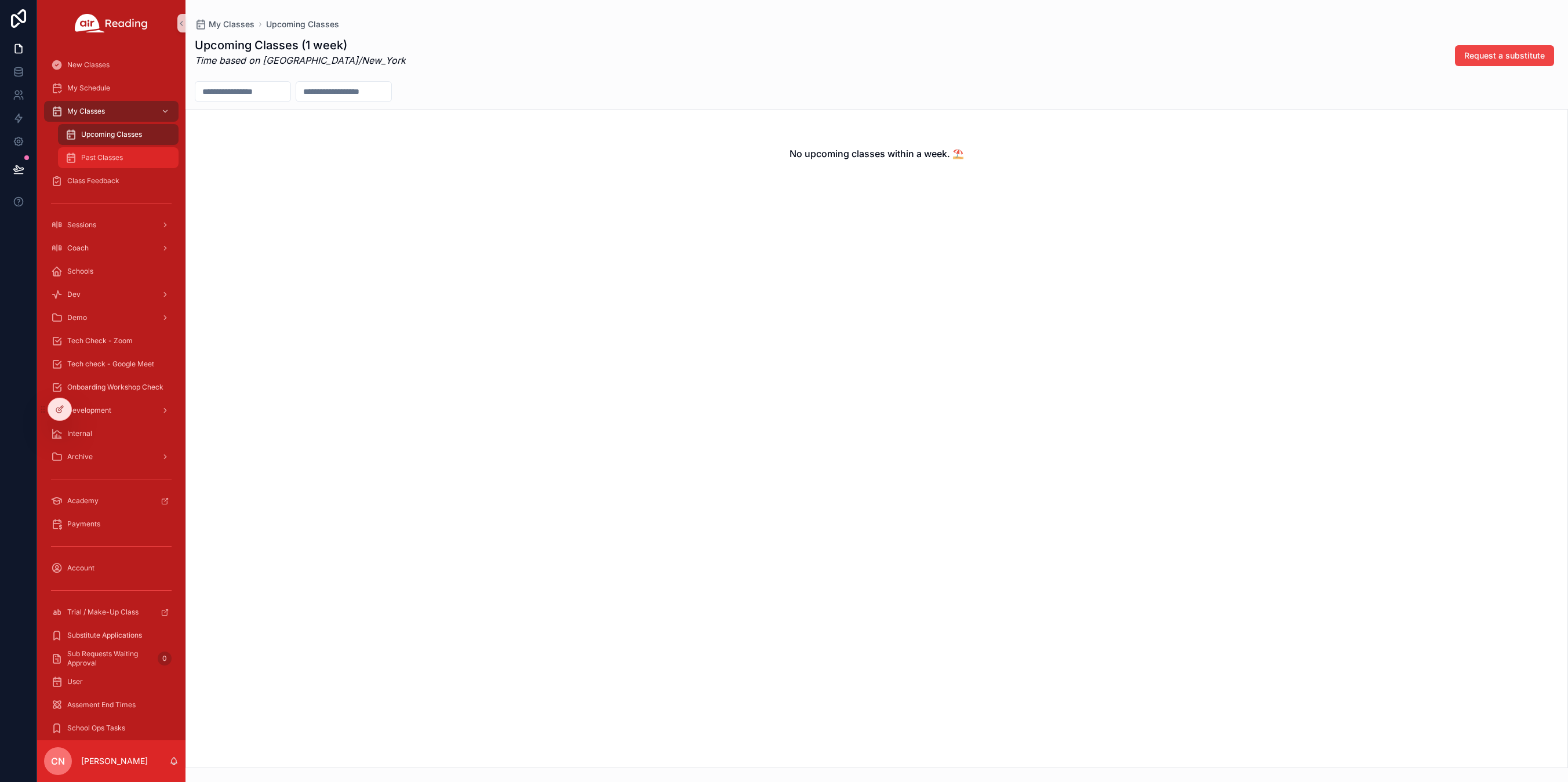
click at [96, 155] on span "Past Classes" at bounding box center [102, 158] width 41 height 9
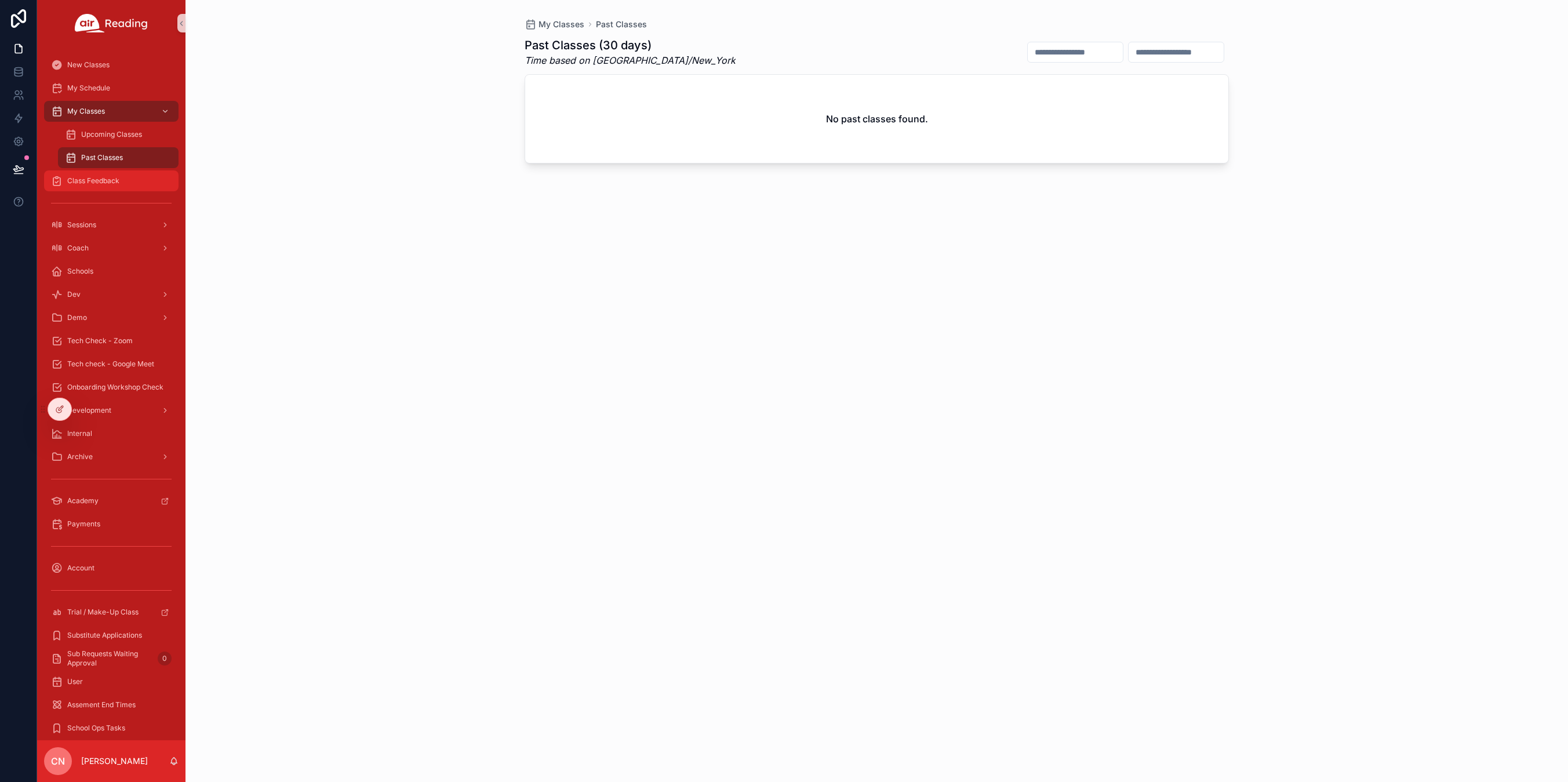
click at [88, 181] on span "Class Feedback" at bounding box center [93, 181] width 52 height 9
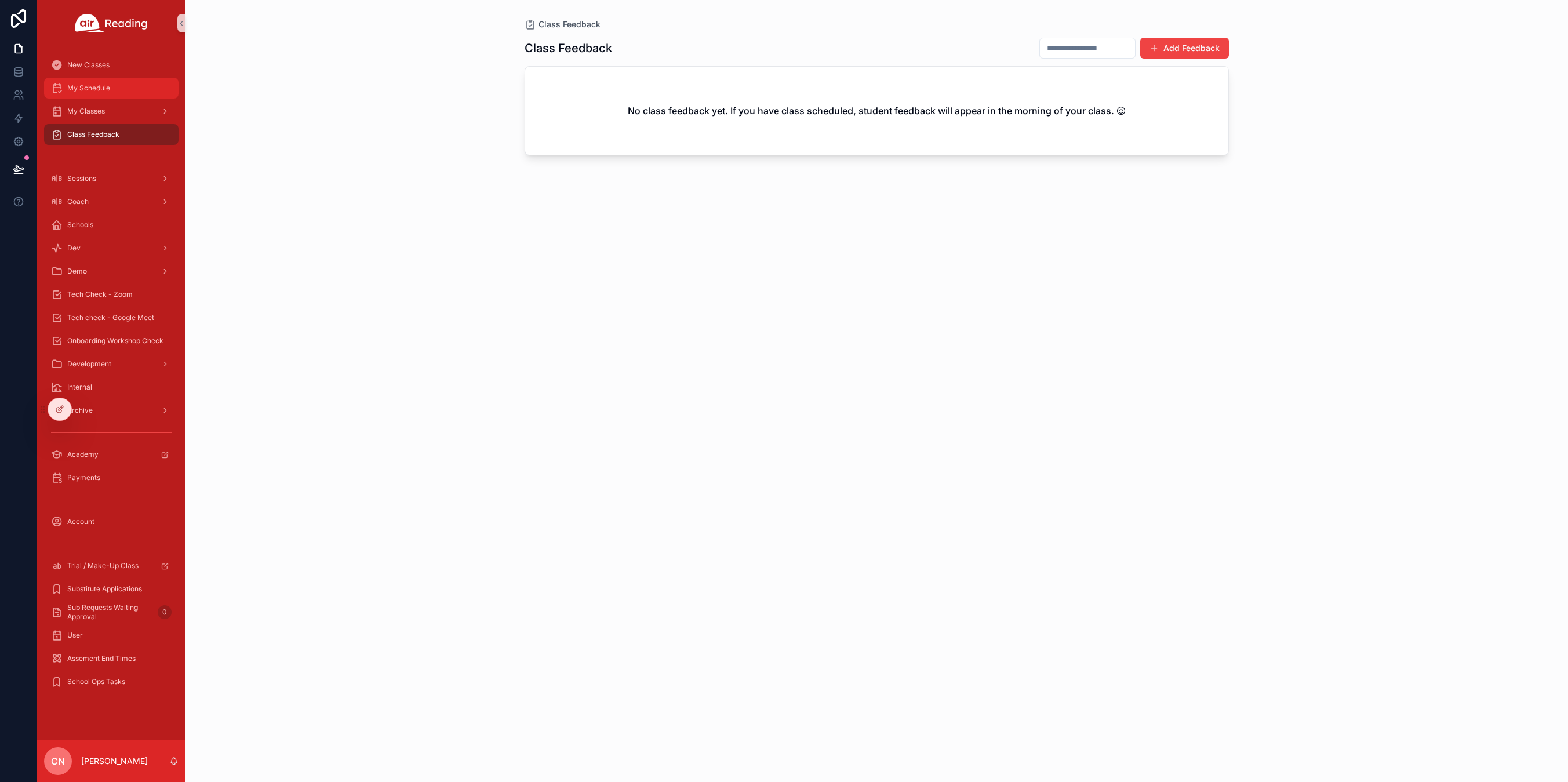
click at [94, 90] on span "My Schedule" at bounding box center [89, 88] width 43 height 9
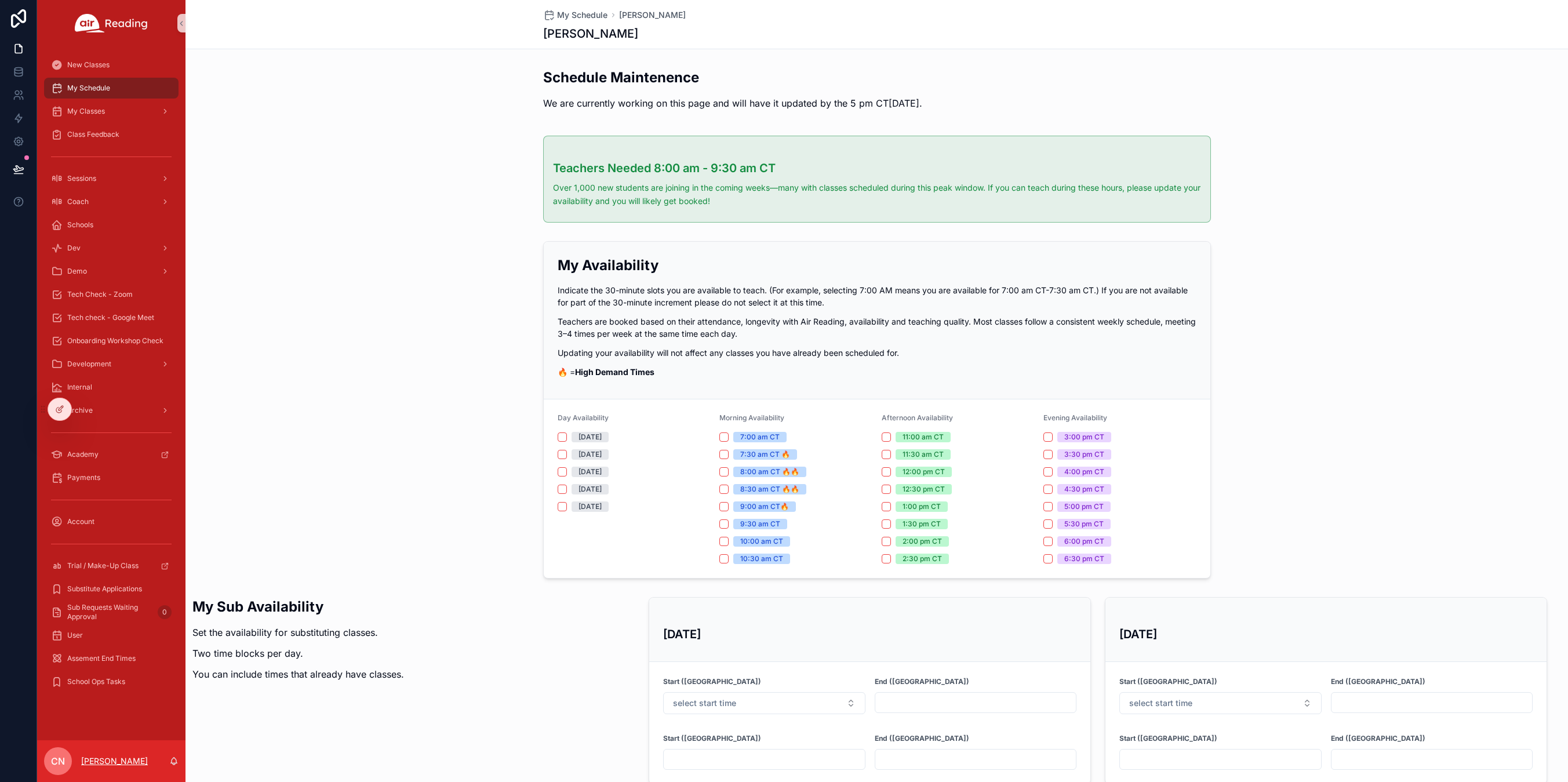
click at [105, 763] on p "Christine Nero" at bounding box center [114, 761] width 66 height 12
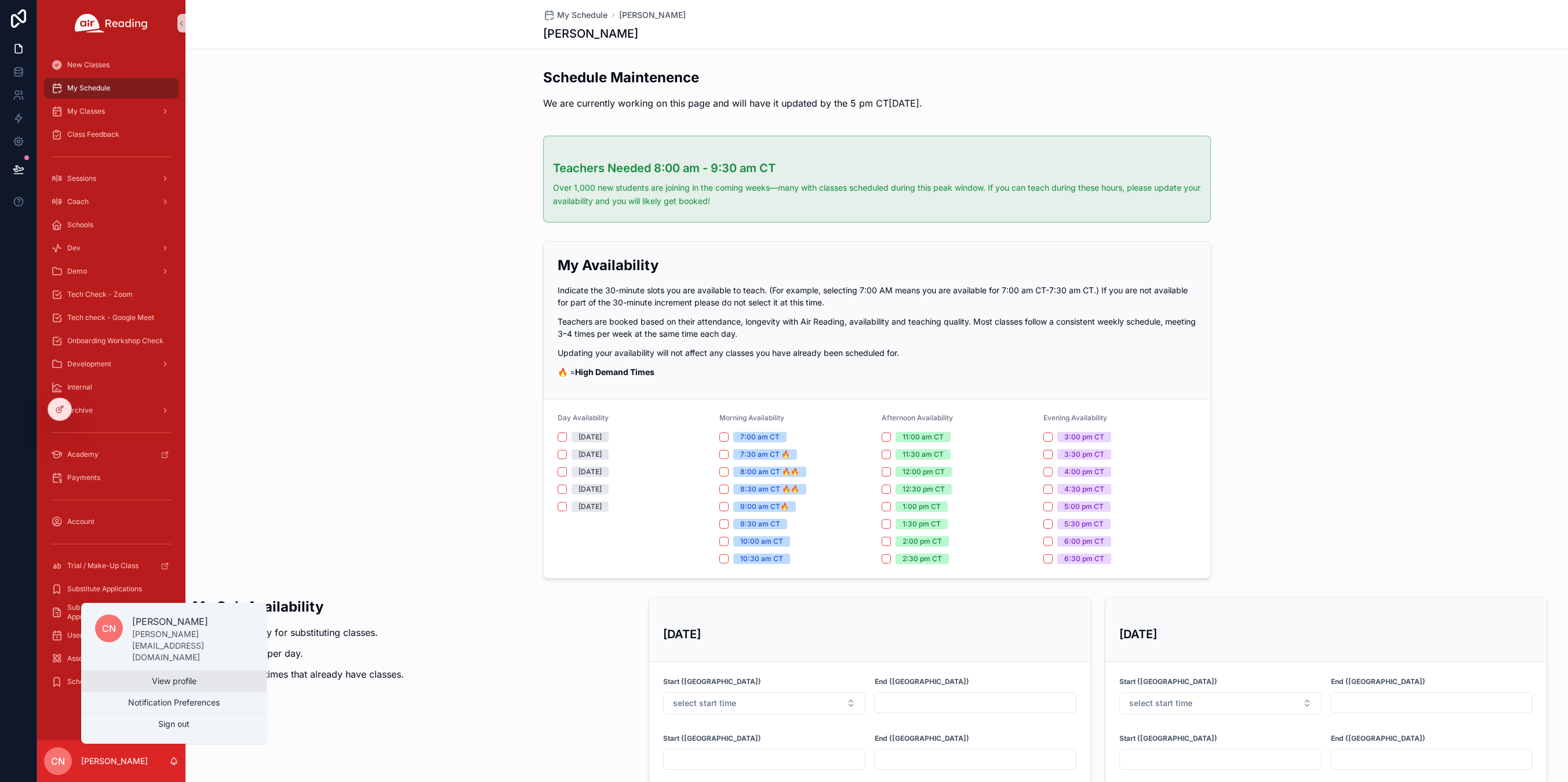
click at [164, 684] on link "View profile" at bounding box center [174, 681] width 186 height 21
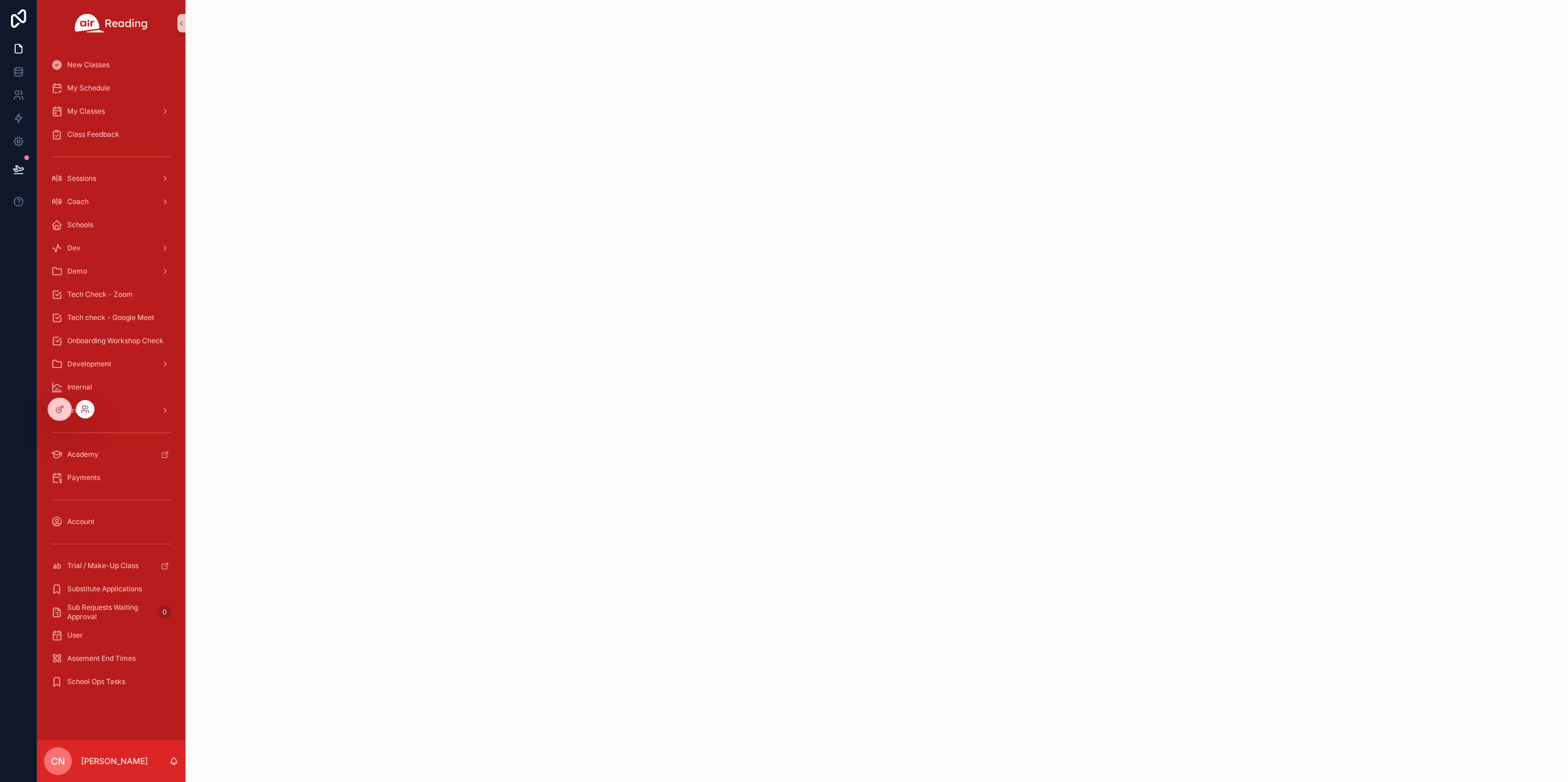
click at [82, 414] on div at bounding box center [85, 409] width 18 height 18
click at [84, 407] on icon at bounding box center [85, 409] width 9 height 9
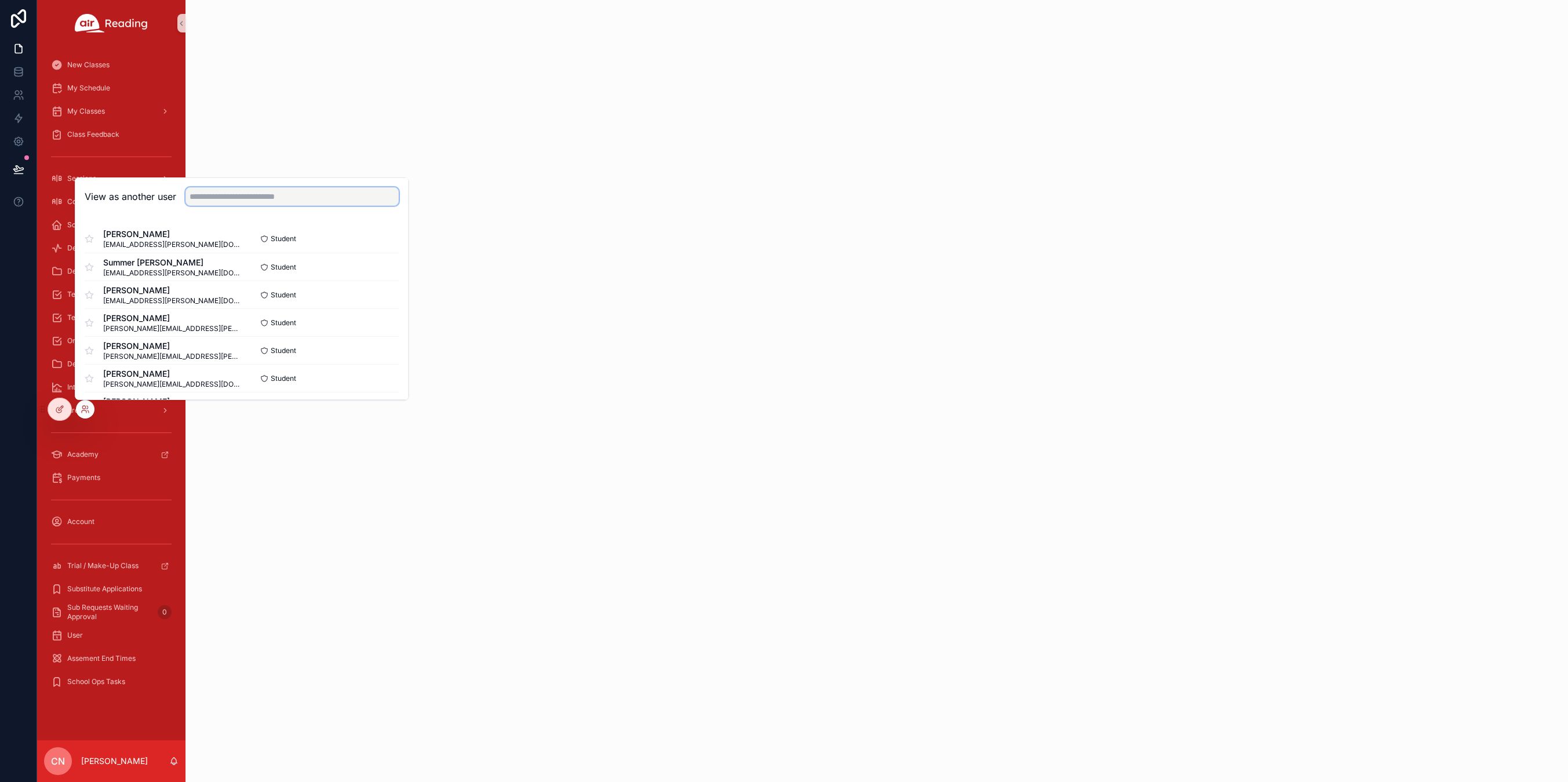
click at [285, 187] on input "text" at bounding box center [292, 197] width 213 height 18
type input "*"
type input "**********"
click at [374, 294] on button "Select" at bounding box center [384, 294] width 30 height 17
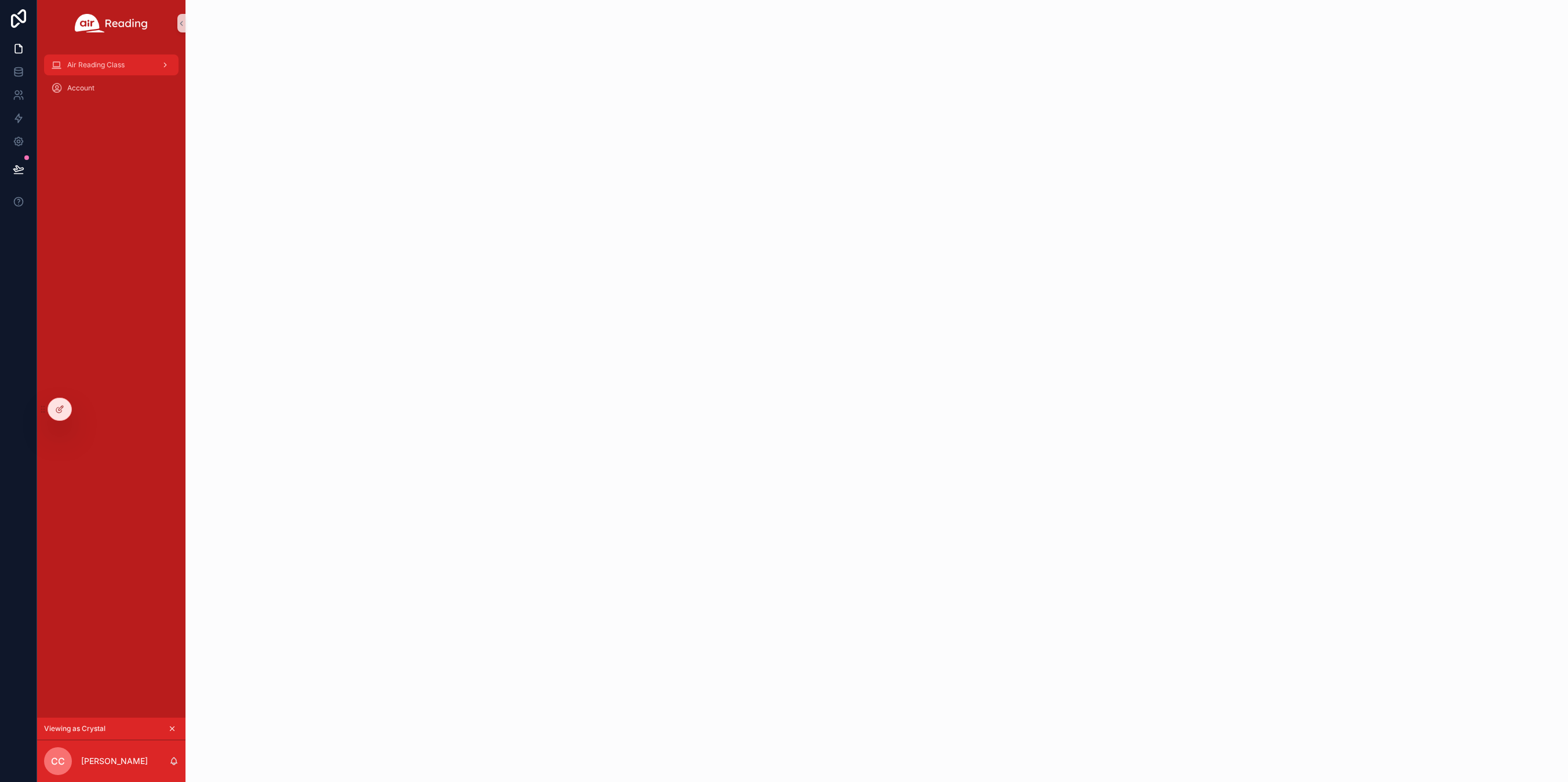
click at [110, 61] on span "Air Reading Class" at bounding box center [95, 65] width 57 height 9
click at [86, 91] on span "Account" at bounding box center [80, 88] width 27 height 9
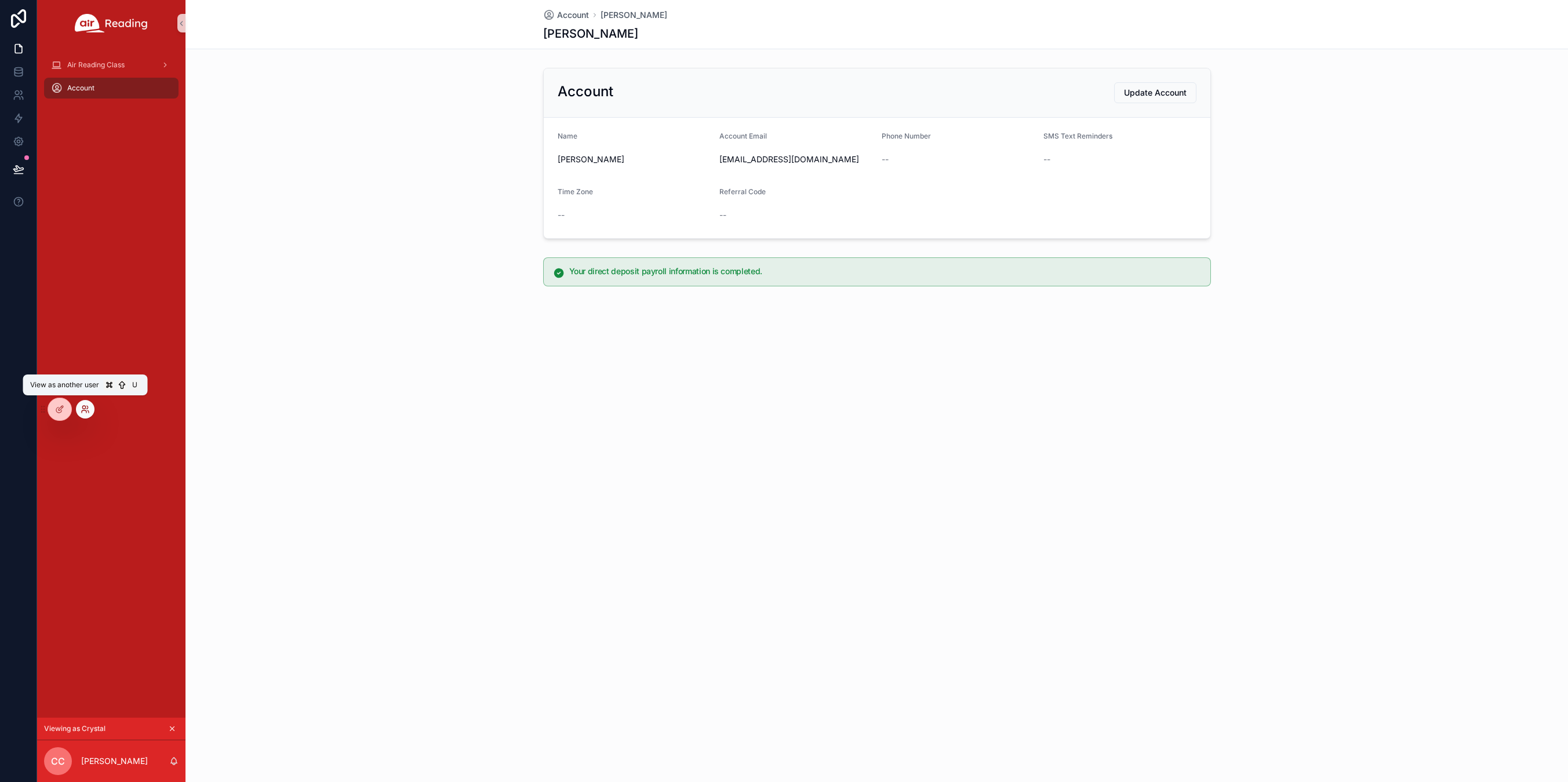
click at [84, 413] on icon at bounding box center [85, 409] width 9 height 9
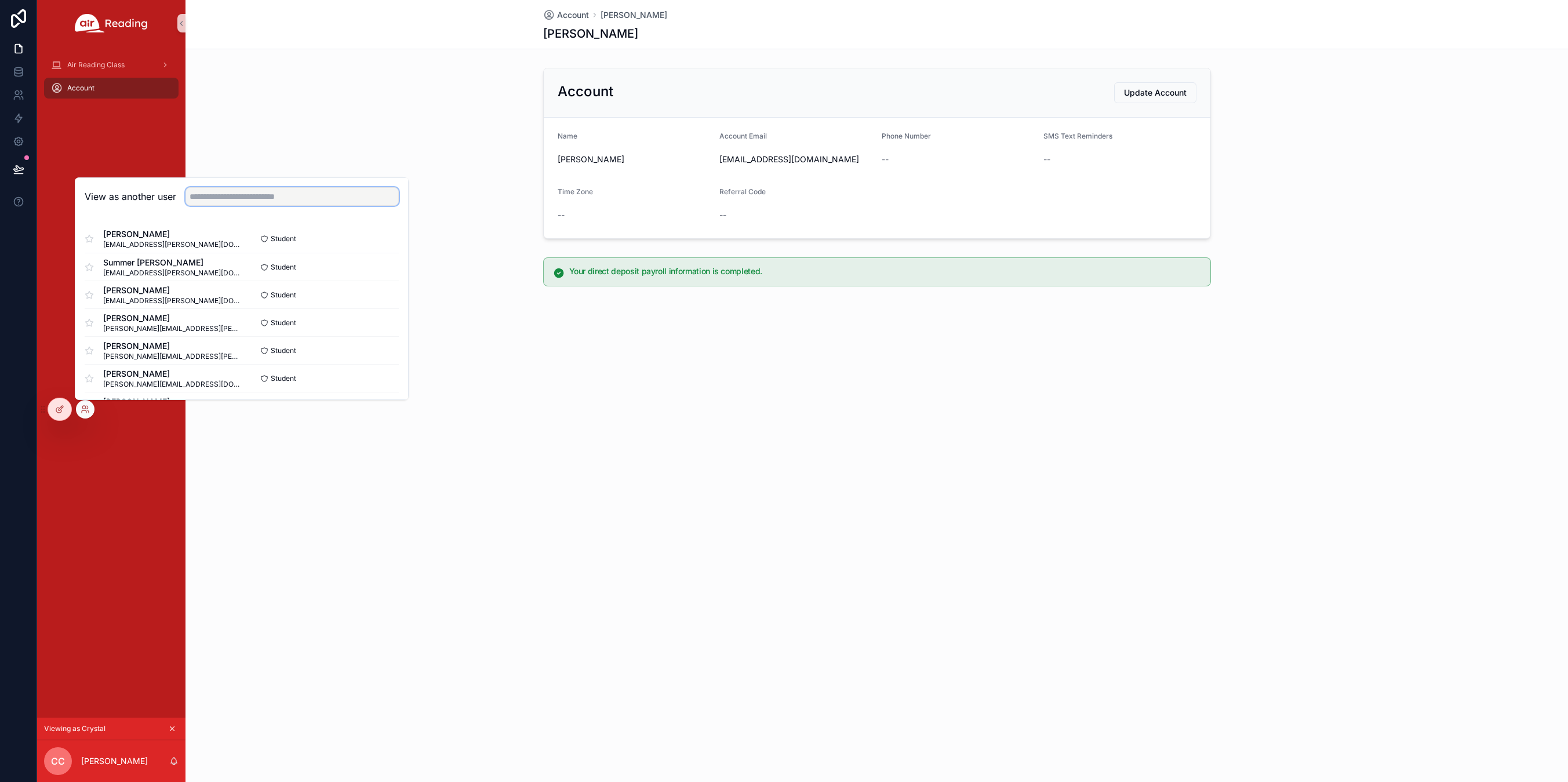
click at [215, 200] on input "text" at bounding box center [292, 197] width 213 height 18
type input "*"
drag, startPoint x: 250, startPoint y: 194, endPoint x: 144, endPoint y: 194, distance: 106.0
click at [144, 194] on div "**********" at bounding box center [241, 197] width 314 height 18
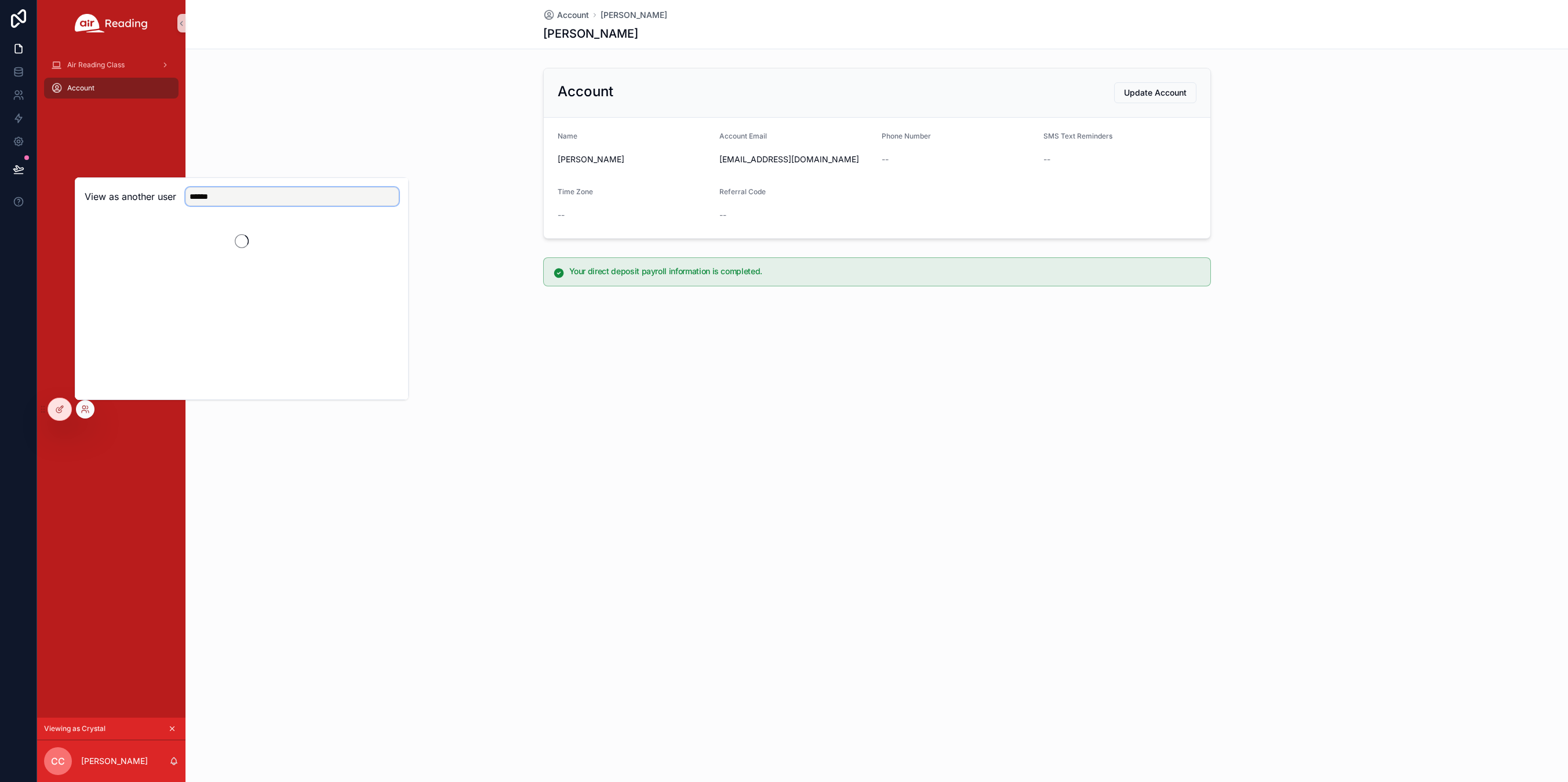
scroll to position [0, 0]
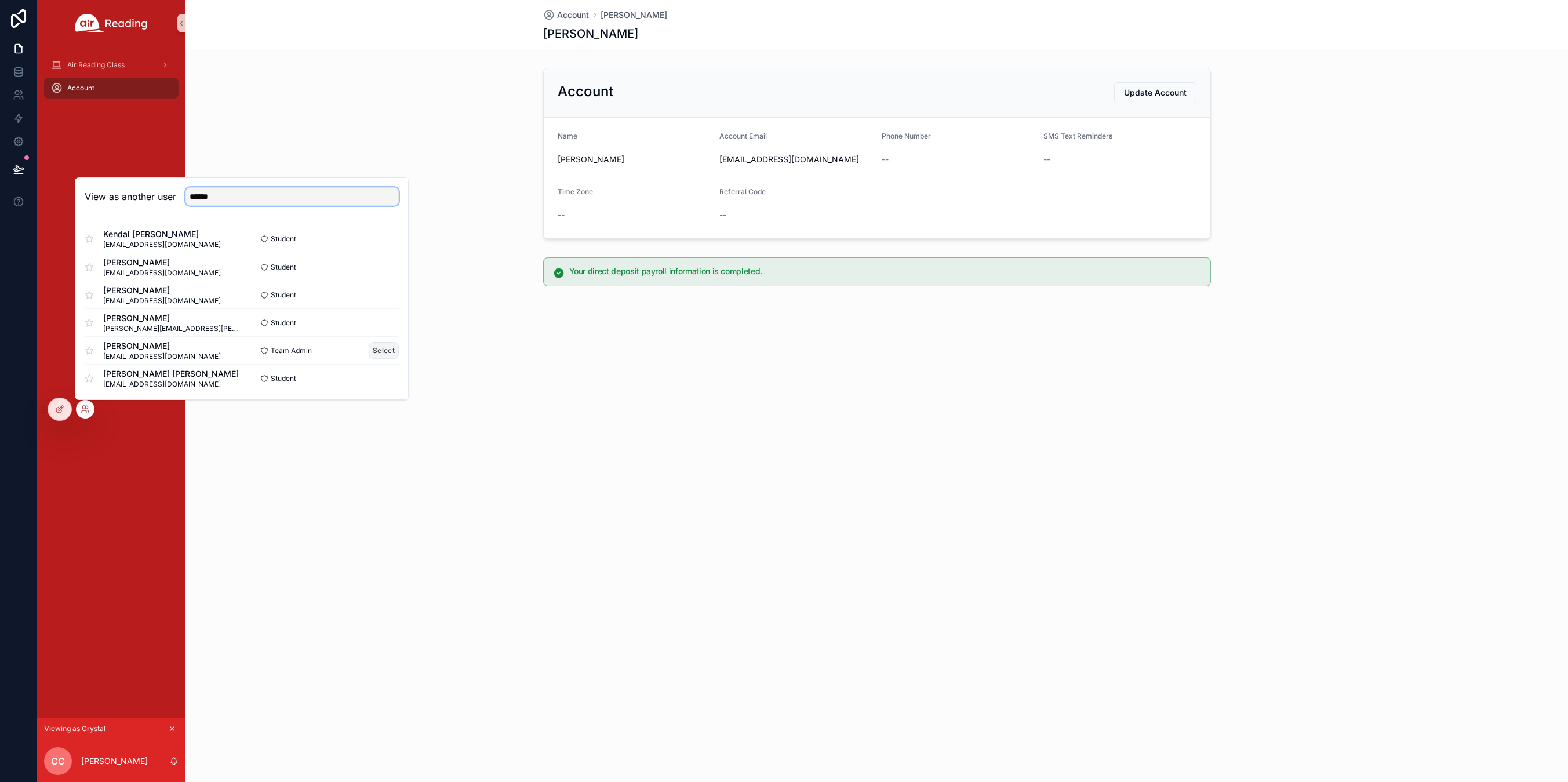
type input "******"
click at [369, 354] on button "Select" at bounding box center [384, 350] width 30 height 17
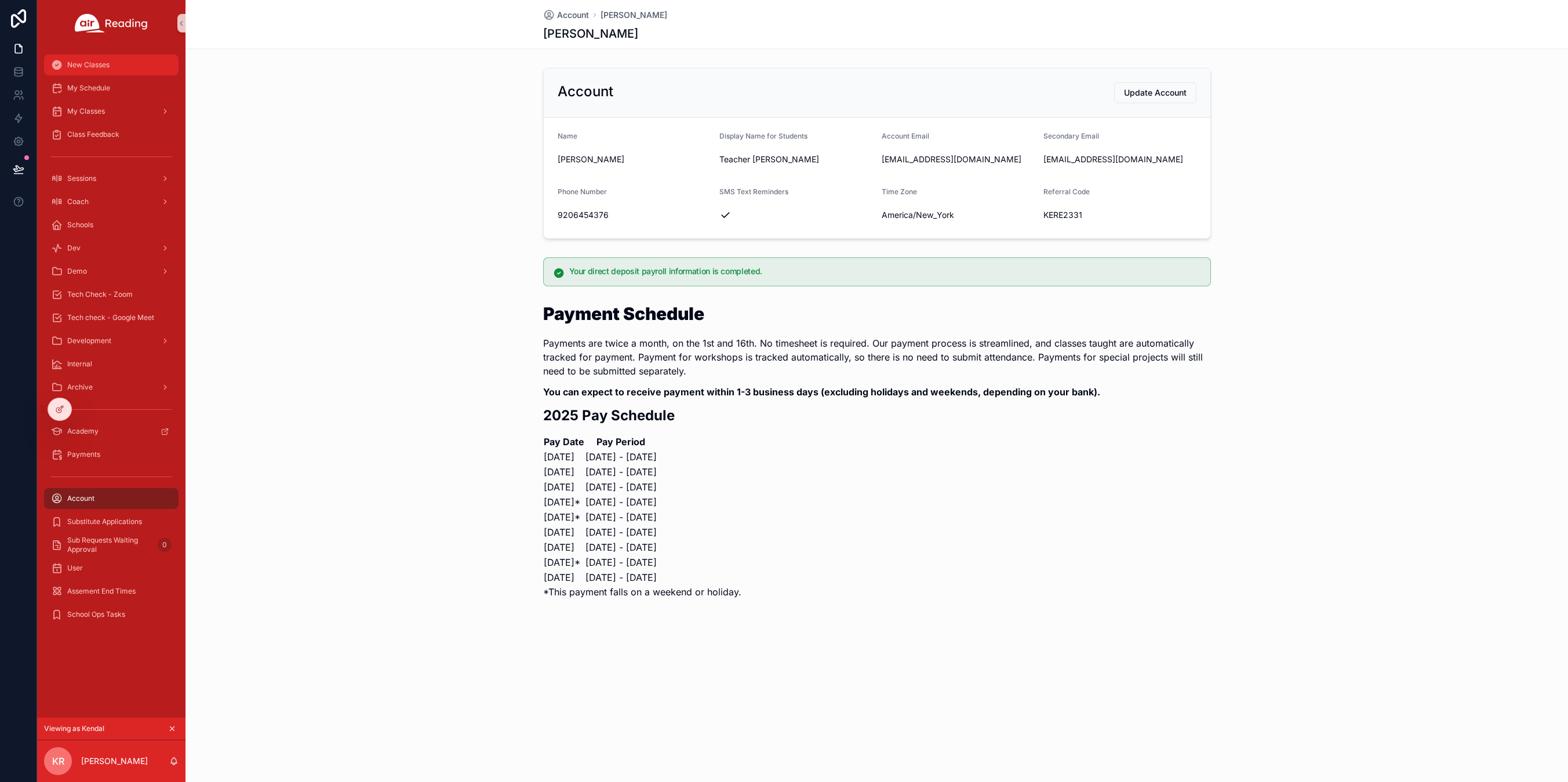
click at [81, 65] on span "New Classes" at bounding box center [88, 65] width 42 height 9
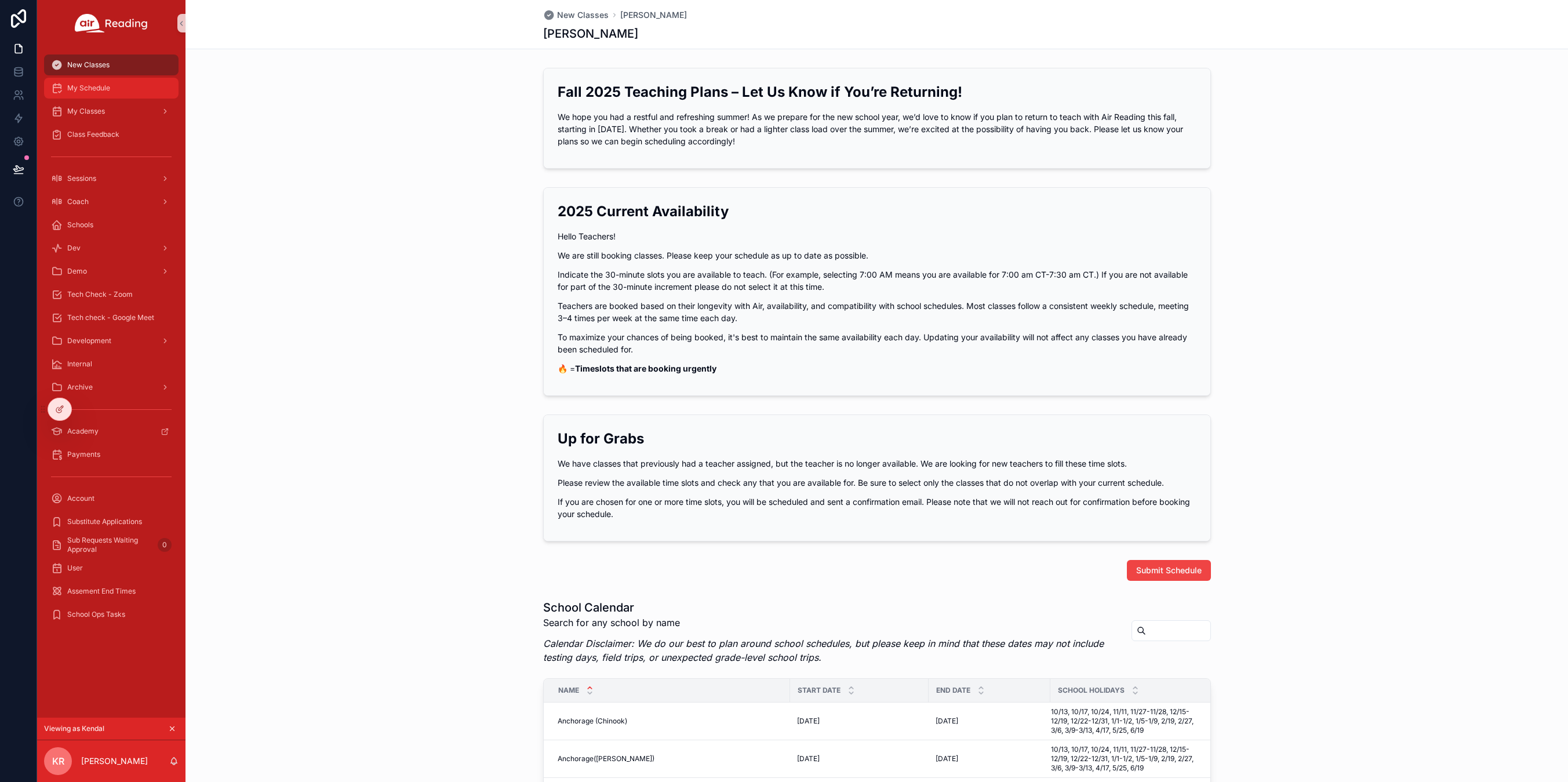
click at [107, 88] on span "My Schedule" at bounding box center [89, 88] width 43 height 9
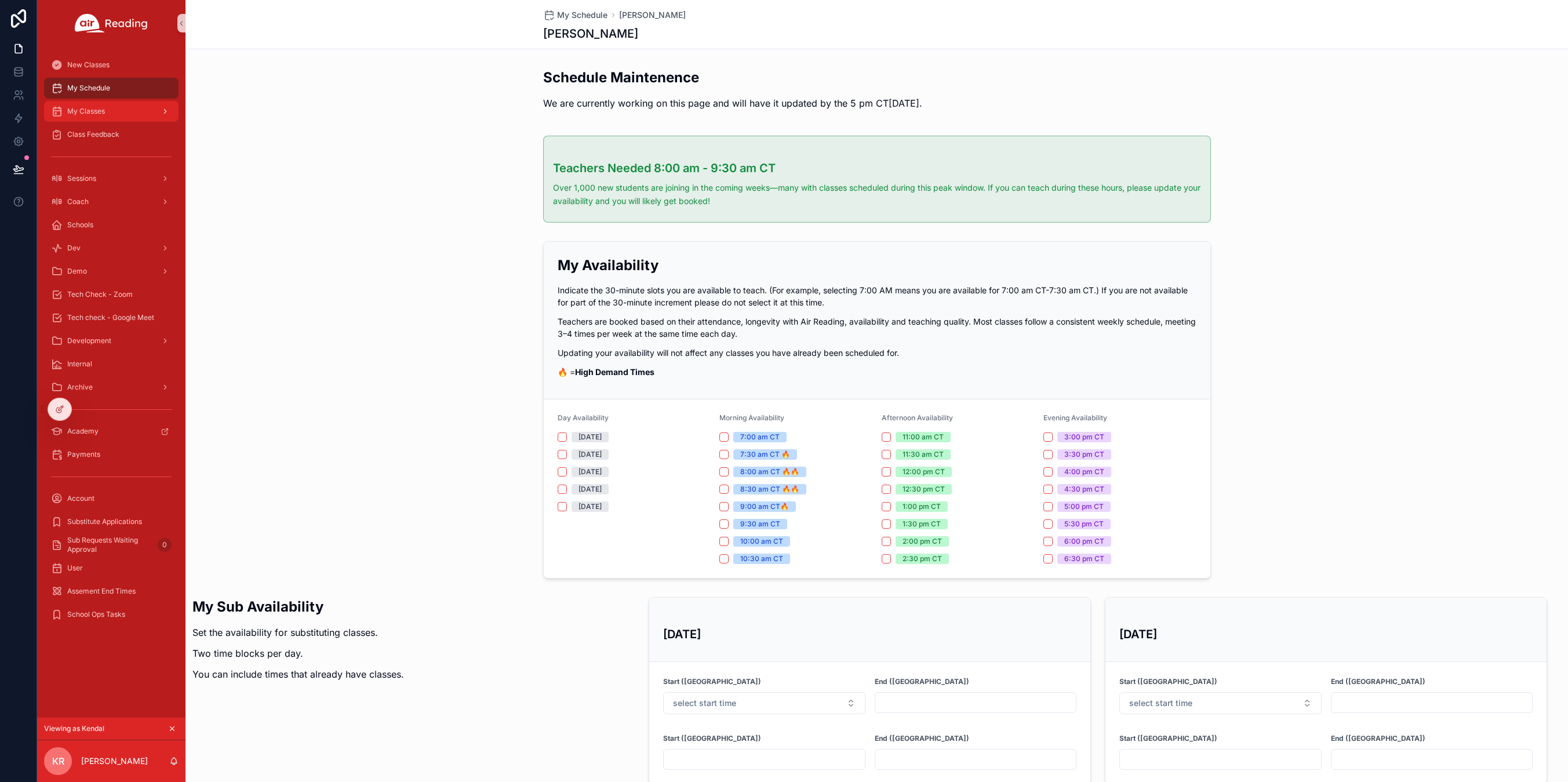
click at [109, 116] on div "My Classes" at bounding box center [111, 111] width 120 height 18
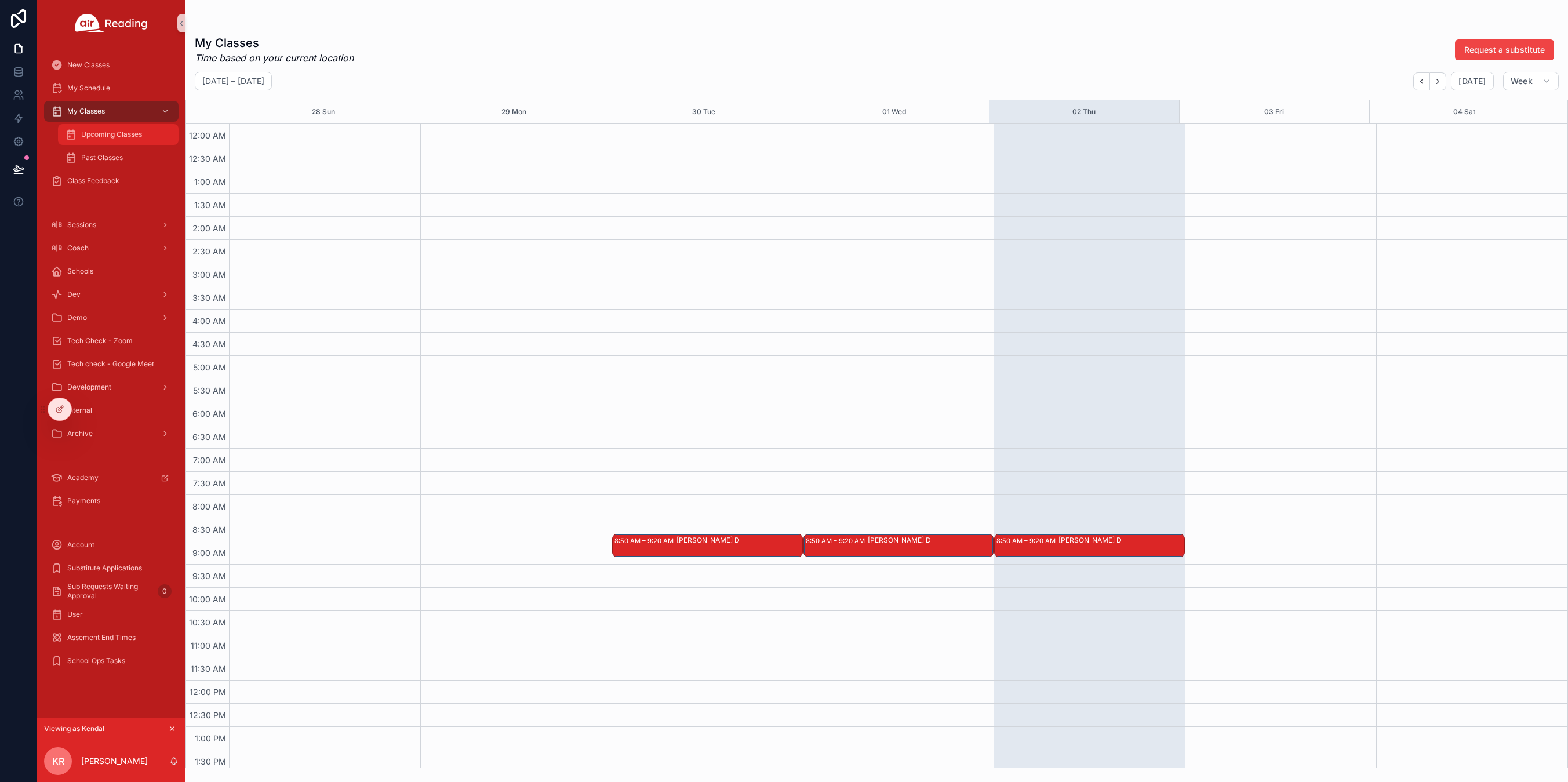
click at [109, 130] on span "Upcoming Classes" at bounding box center [111, 134] width 61 height 9
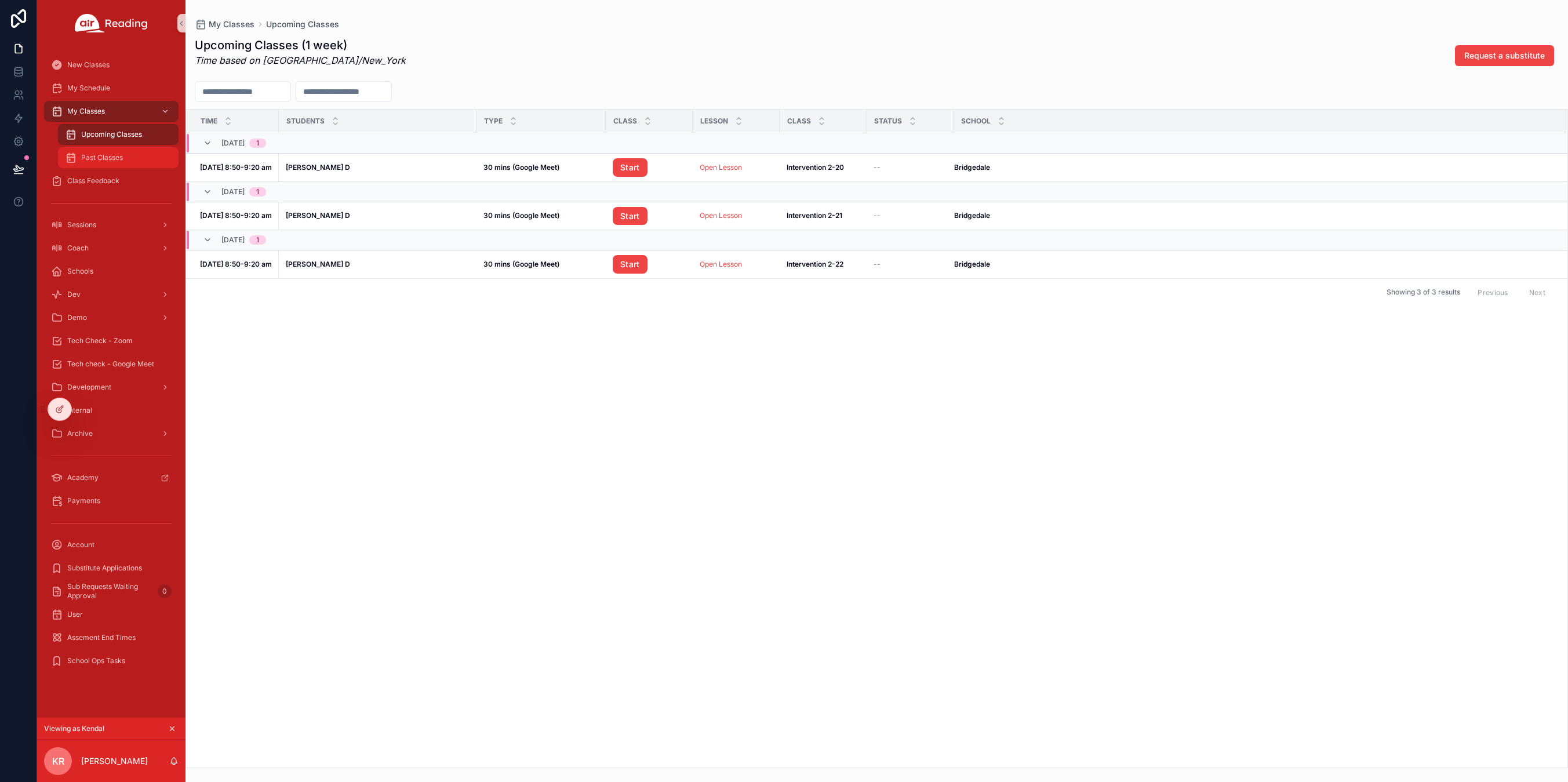
click at [85, 157] on span "Past Classes" at bounding box center [102, 158] width 41 height 9
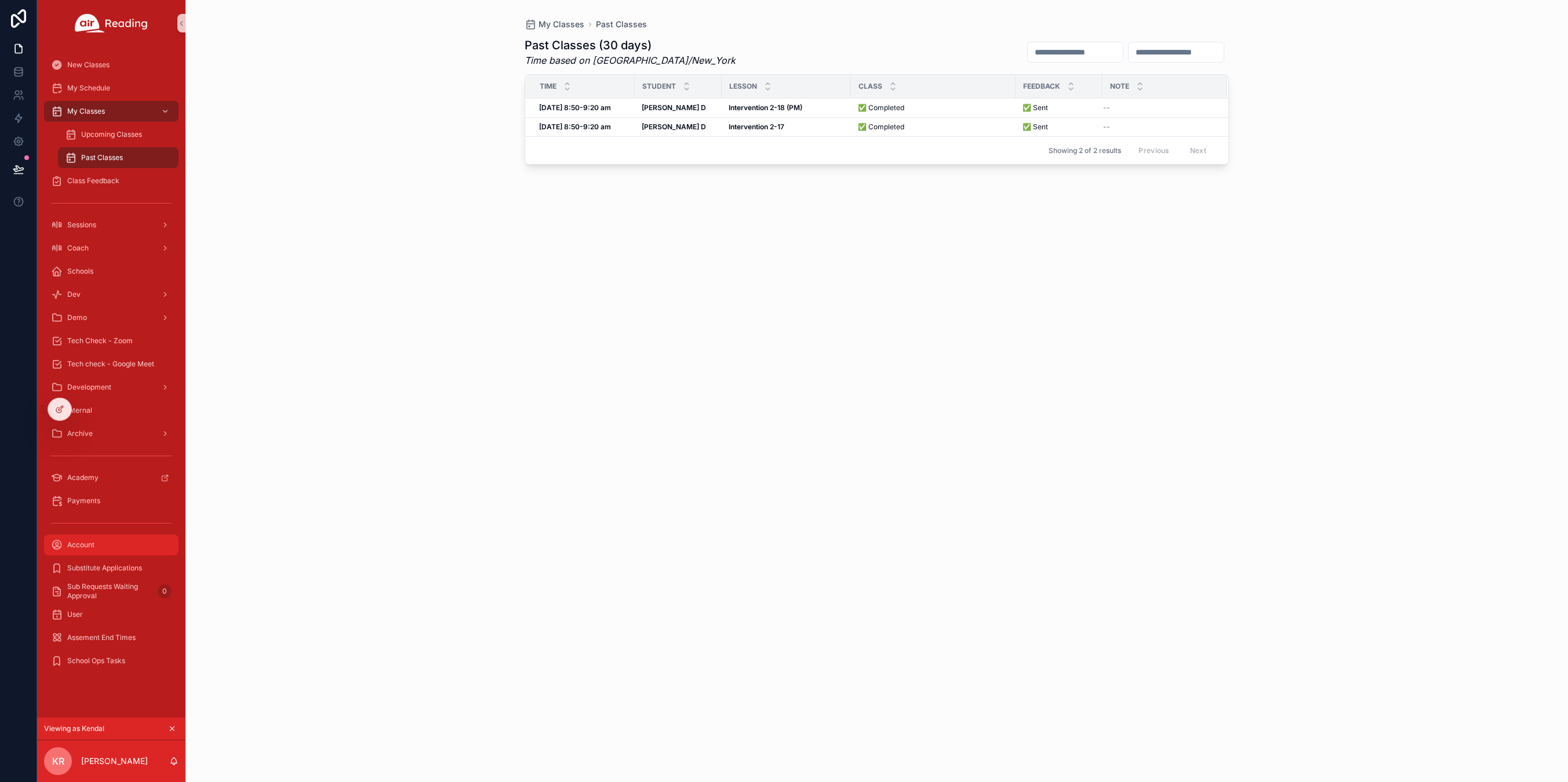
click at [109, 547] on div "Account" at bounding box center [111, 545] width 120 height 18
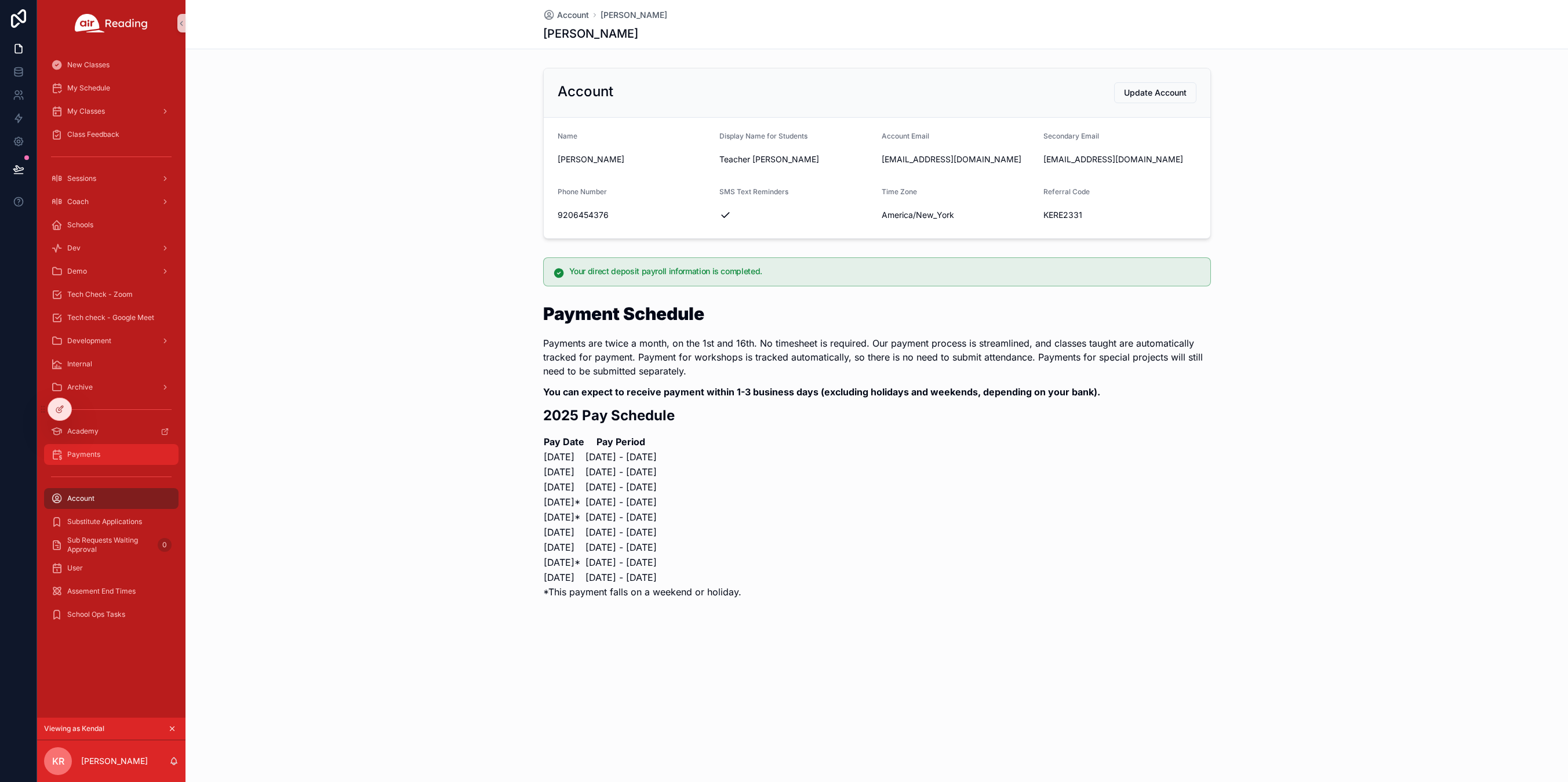
click at [97, 459] on span "Payments" at bounding box center [84, 454] width 33 height 9
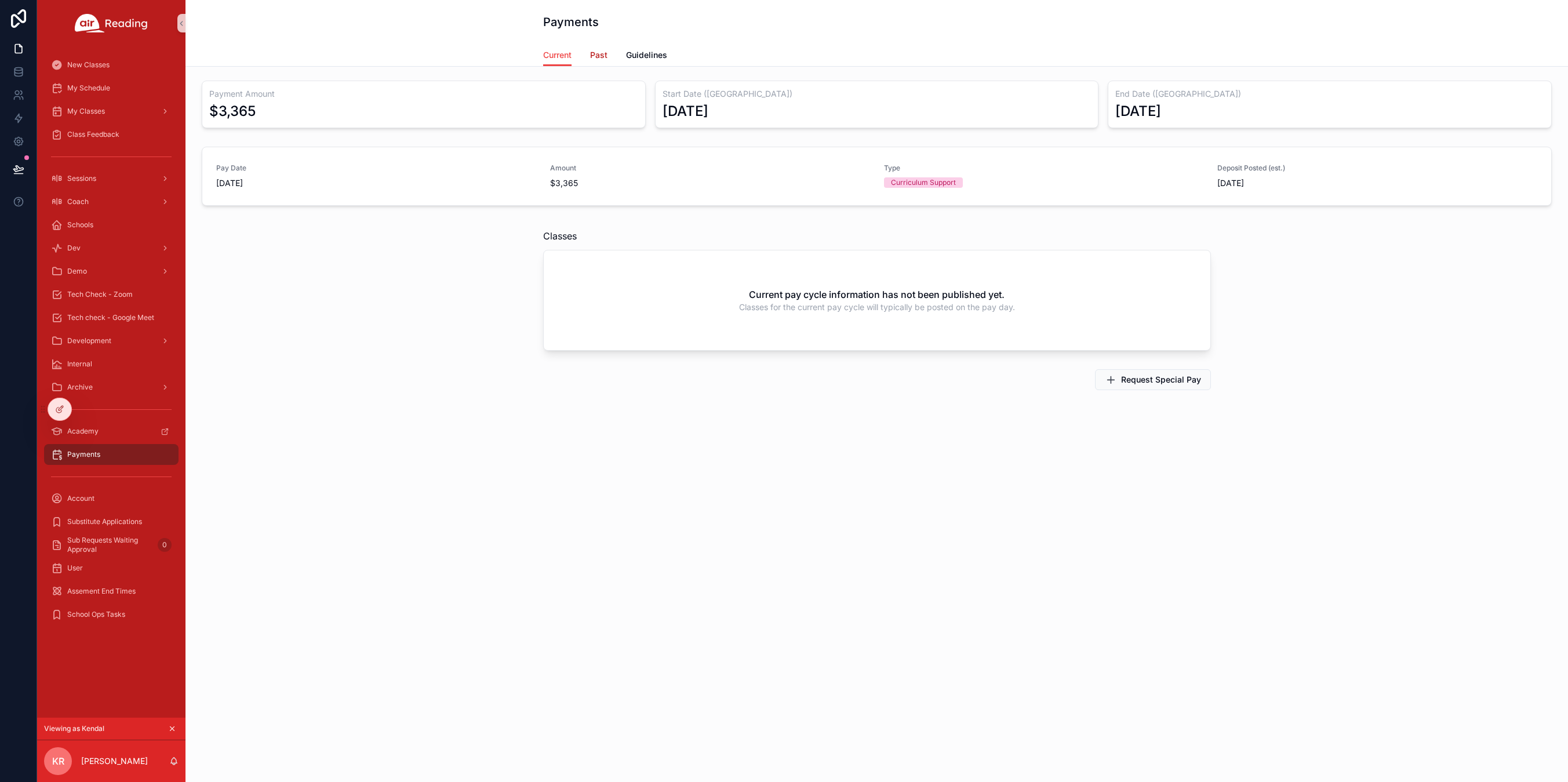
click at [600, 56] on span "Past" at bounding box center [599, 55] width 17 height 12
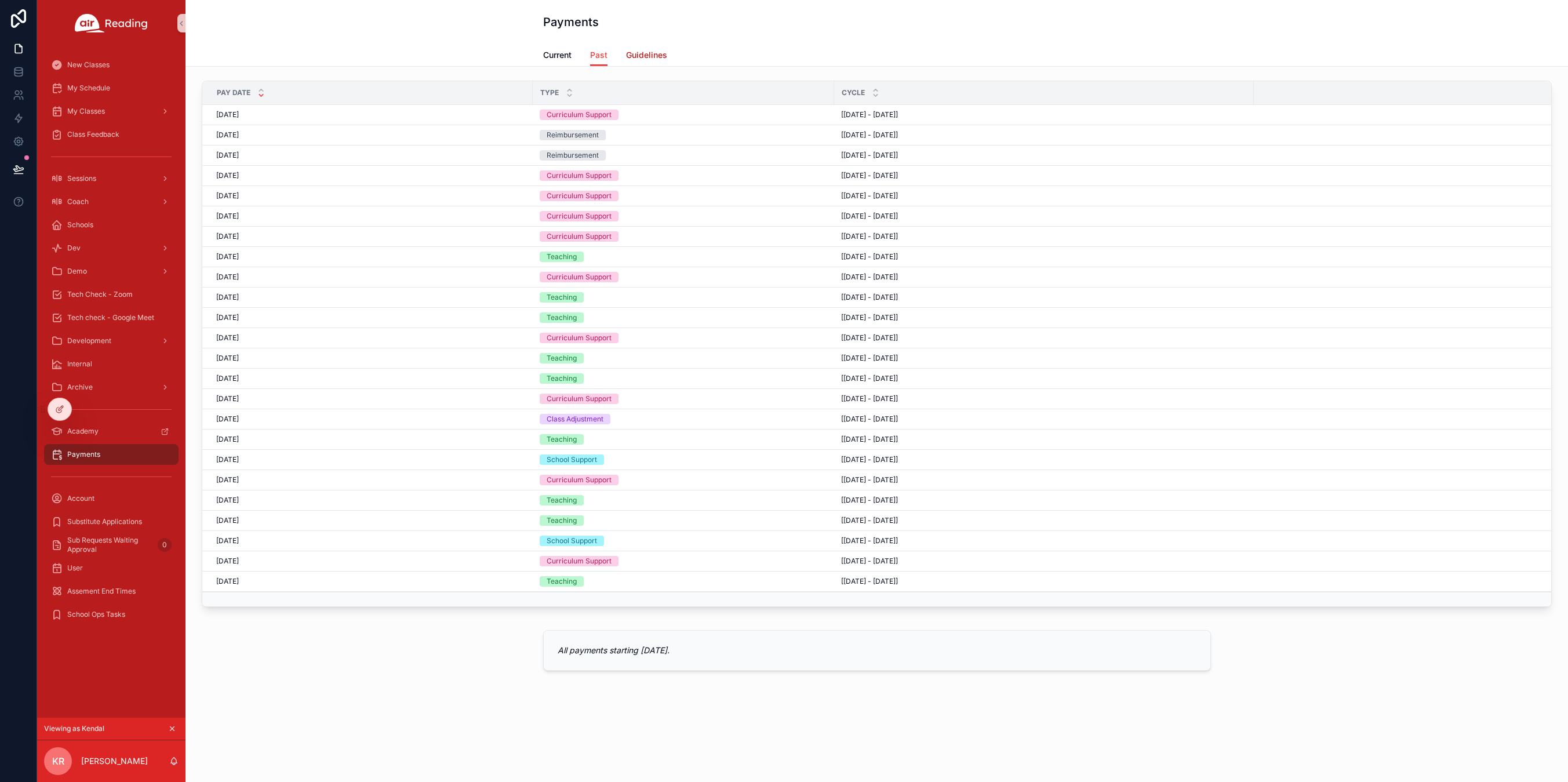
click at [638, 55] on span "Guidelines" at bounding box center [647, 55] width 41 height 12
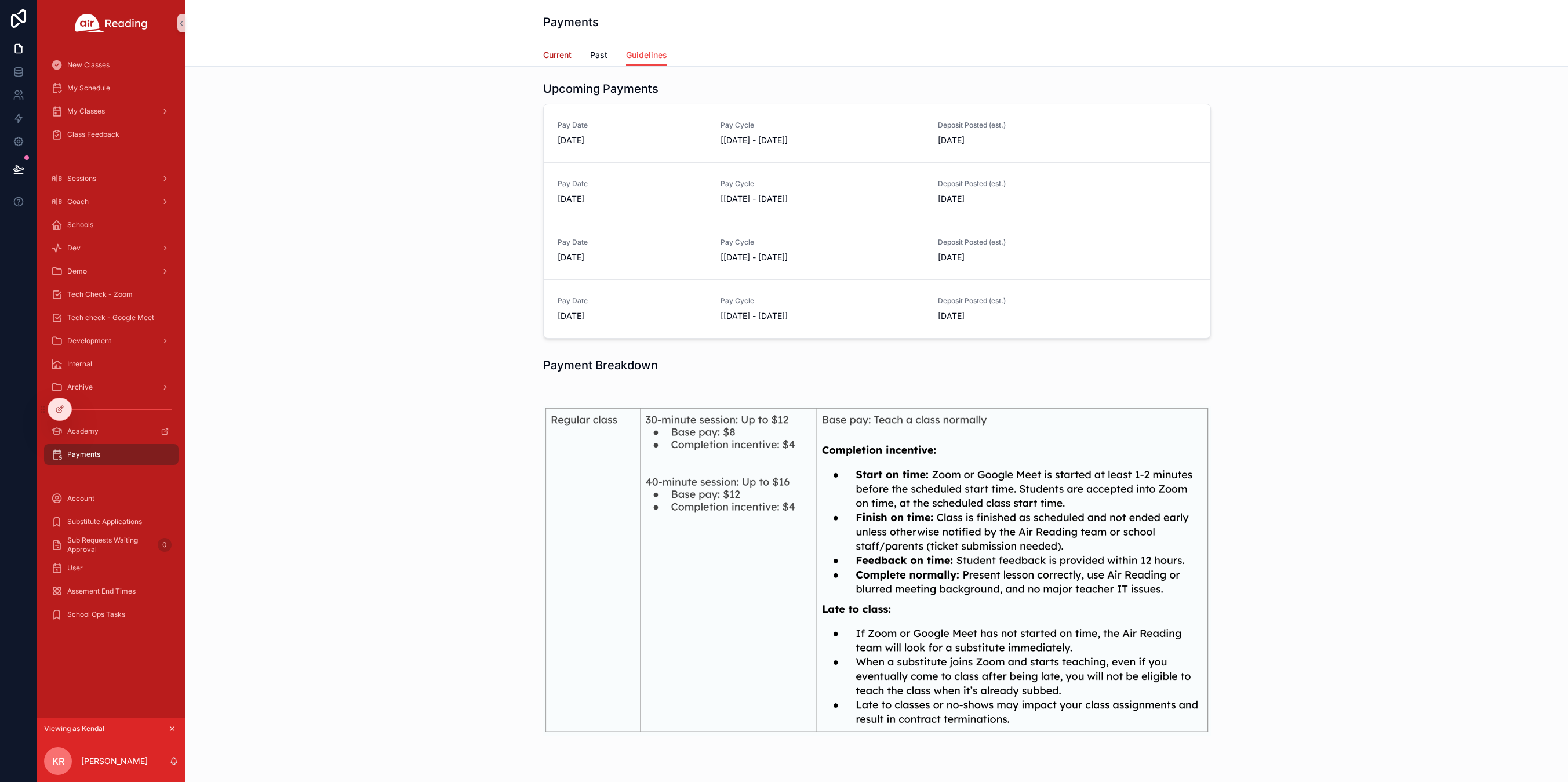
click at [549, 56] on span "Current" at bounding box center [557, 55] width 28 height 12
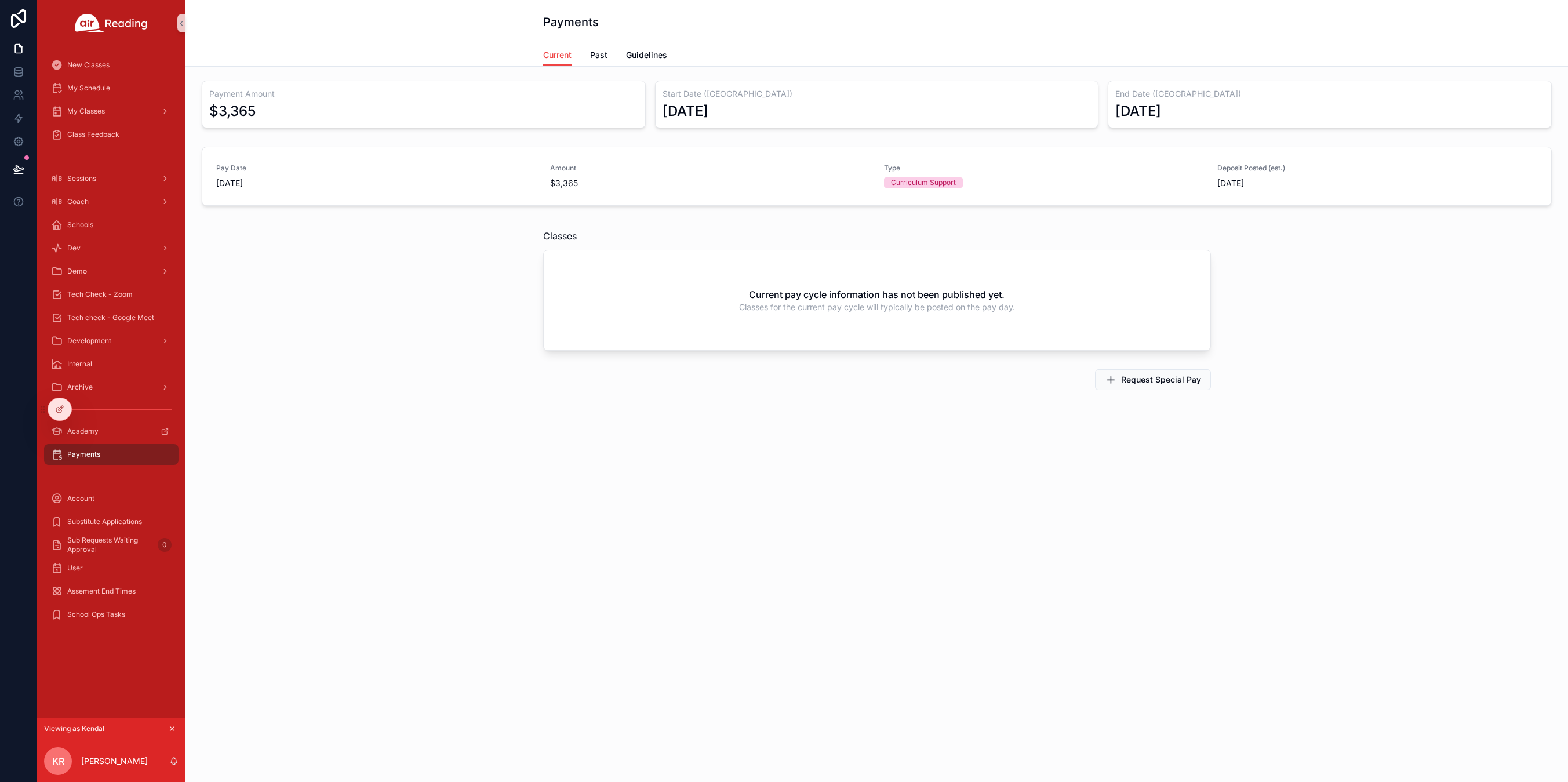
click at [176, 730] on icon "scrollable content" at bounding box center [172, 729] width 8 height 8
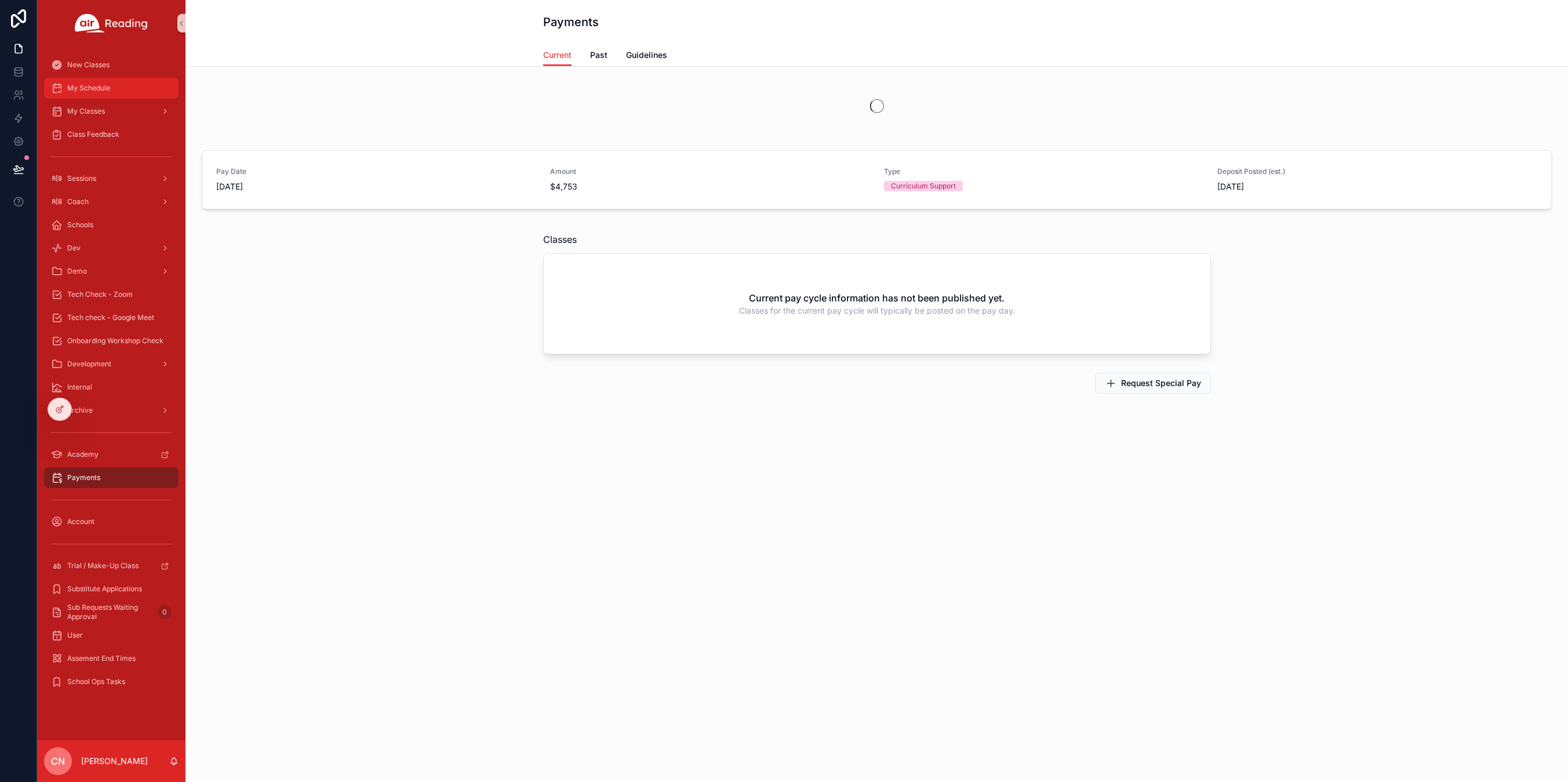
click at [88, 89] on span "My Schedule" at bounding box center [89, 88] width 43 height 9
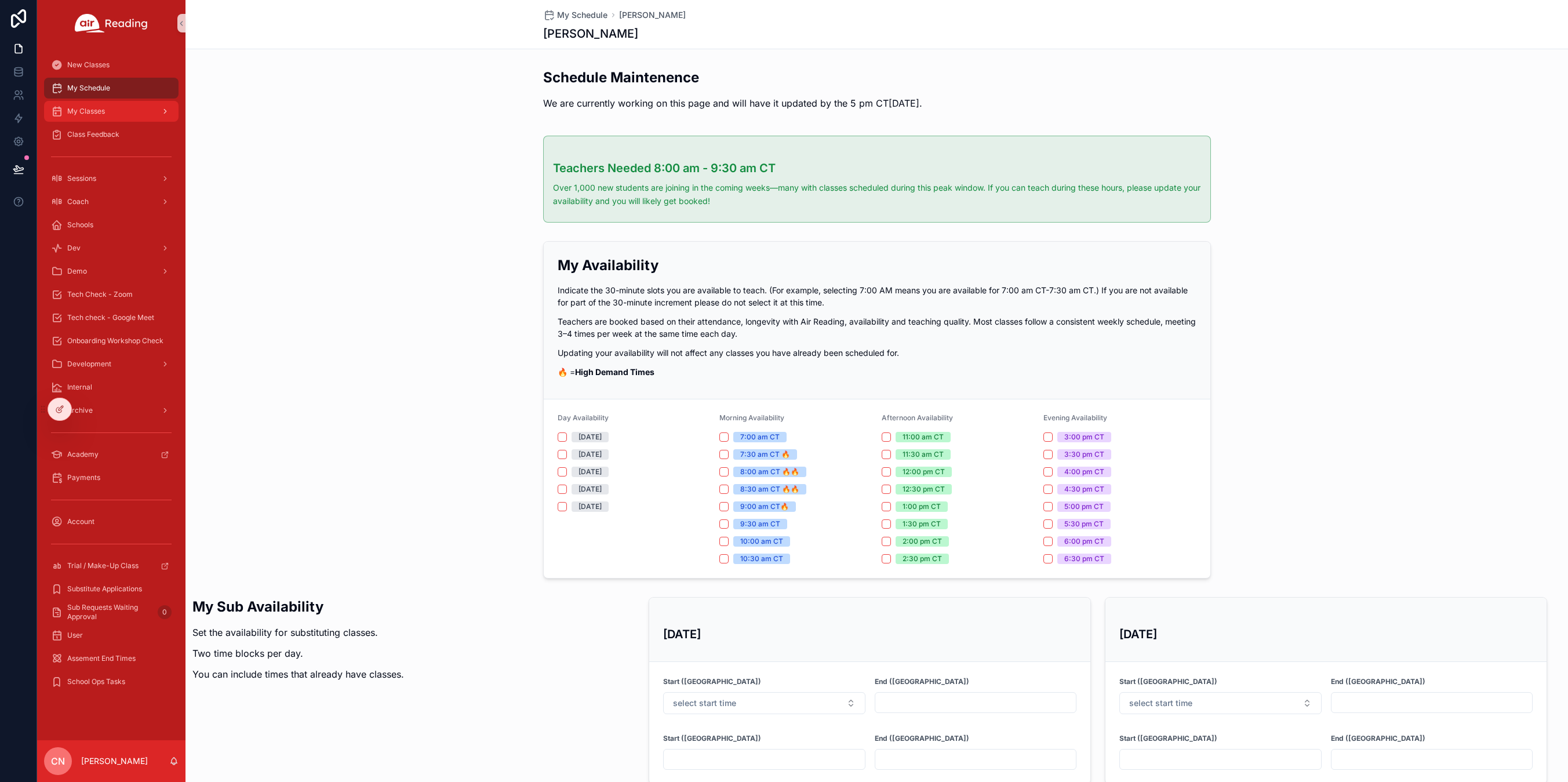
click at [86, 111] on span "My Classes" at bounding box center [85, 111] width 37 height 9
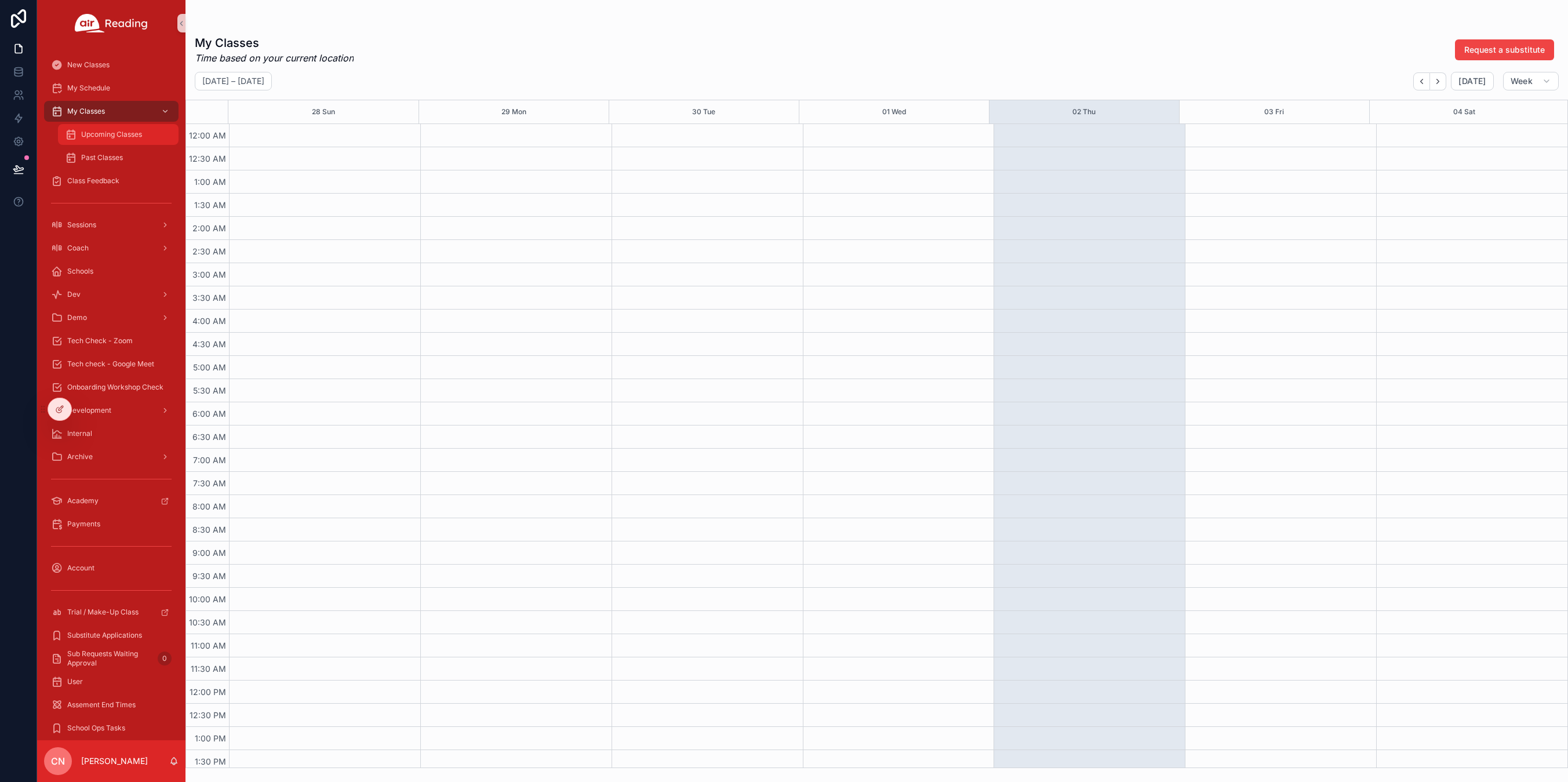
click at [87, 136] on span "Upcoming Classes" at bounding box center [111, 134] width 61 height 9
